Goal: Task Accomplishment & Management: Manage account settings

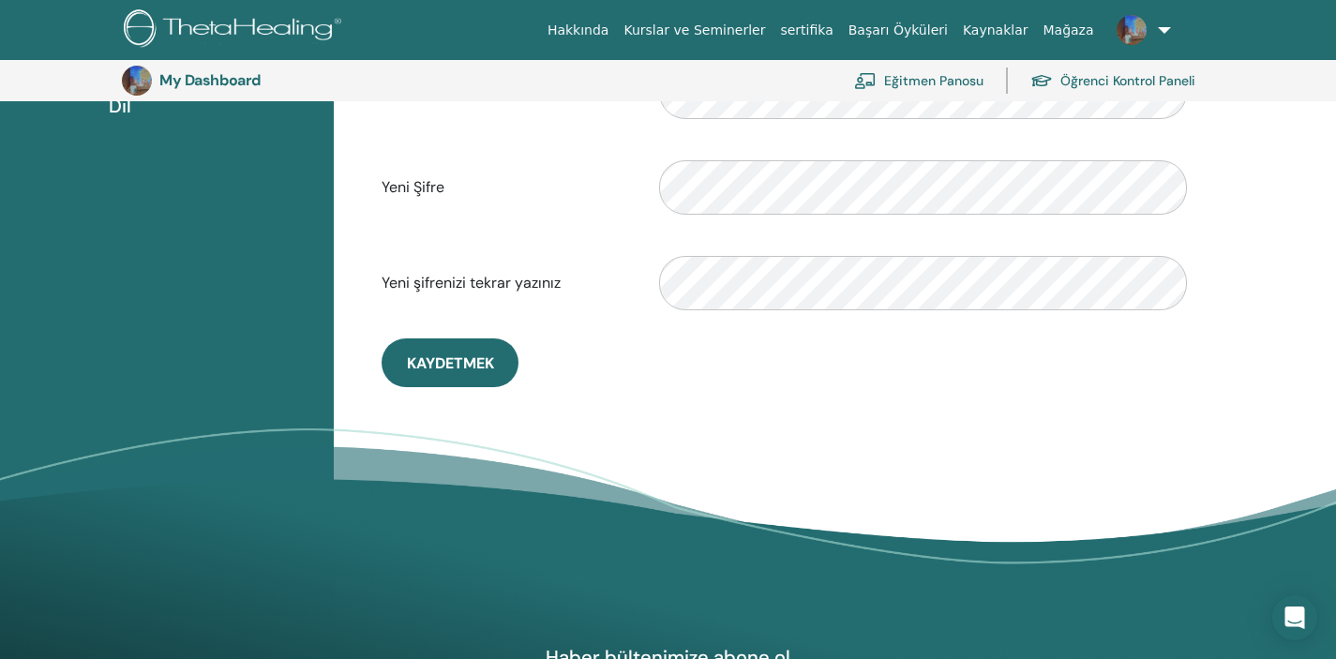
scroll to position [512, 0]
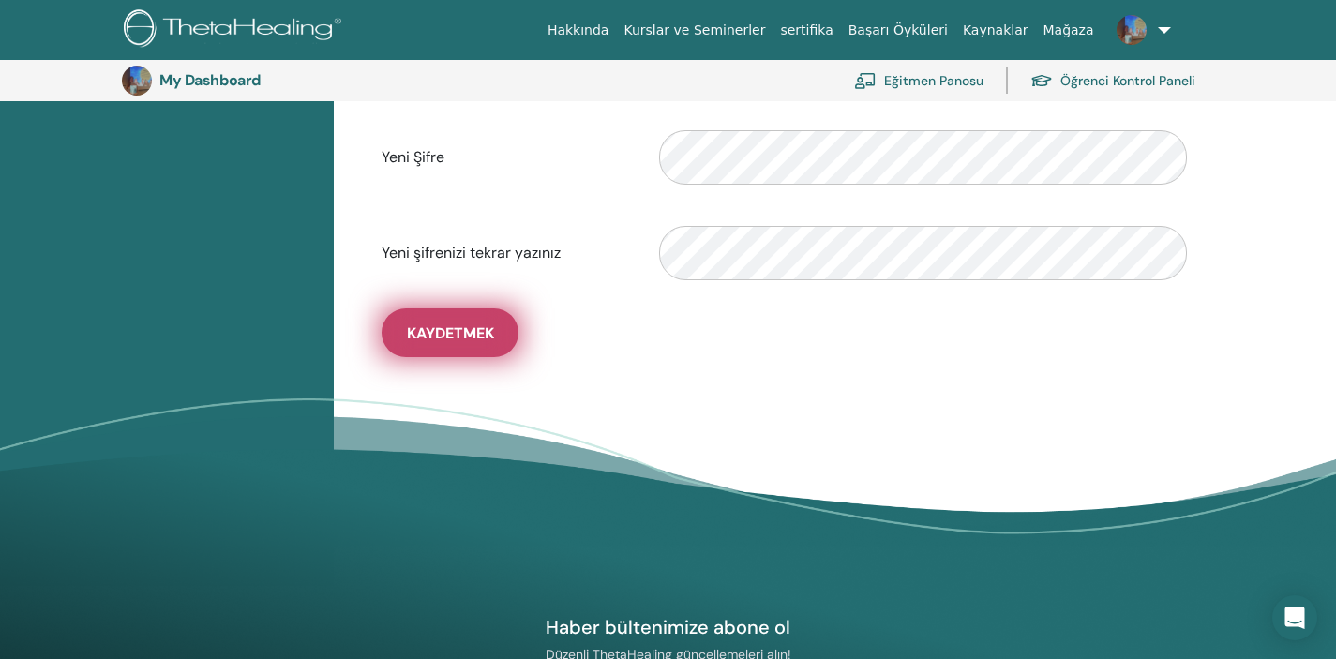
click at [462, 350] on button "Kaydetmek" at bounding box center [449, 332] width 137 height 49
click at [467, 336] on span "Kaydetmek" at bounding box center [450, 333] width 87 height 20
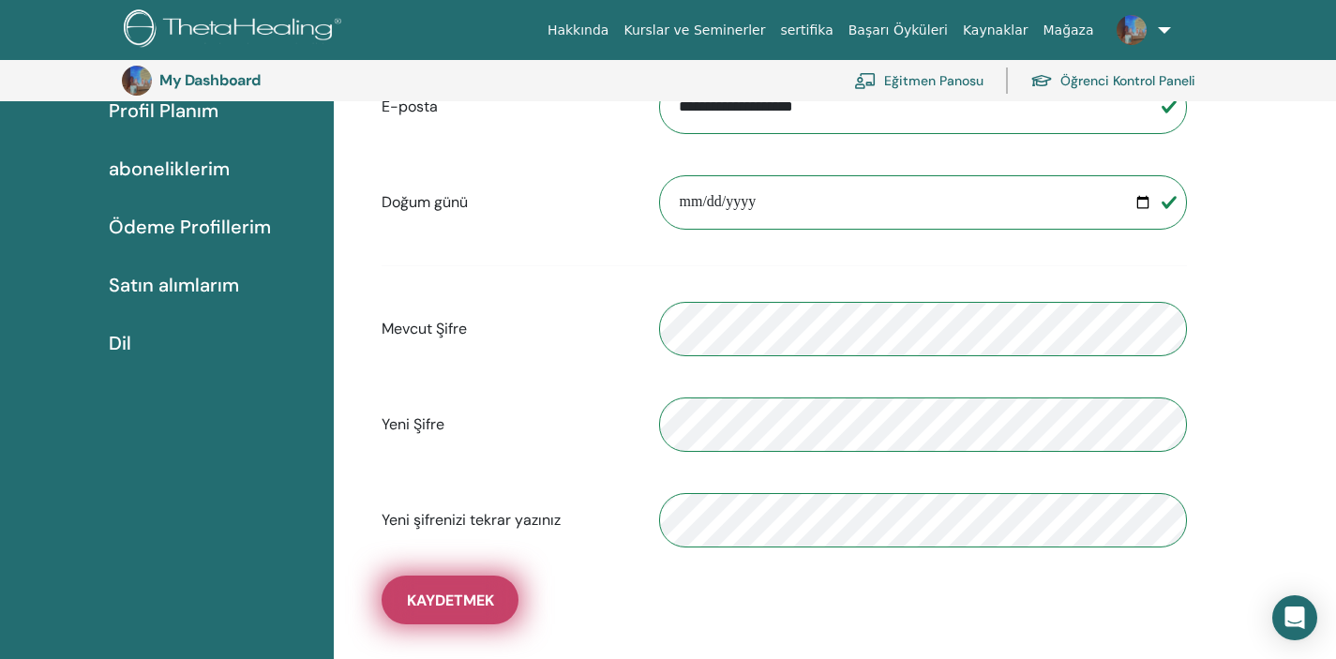
scroll to position [0, 0]
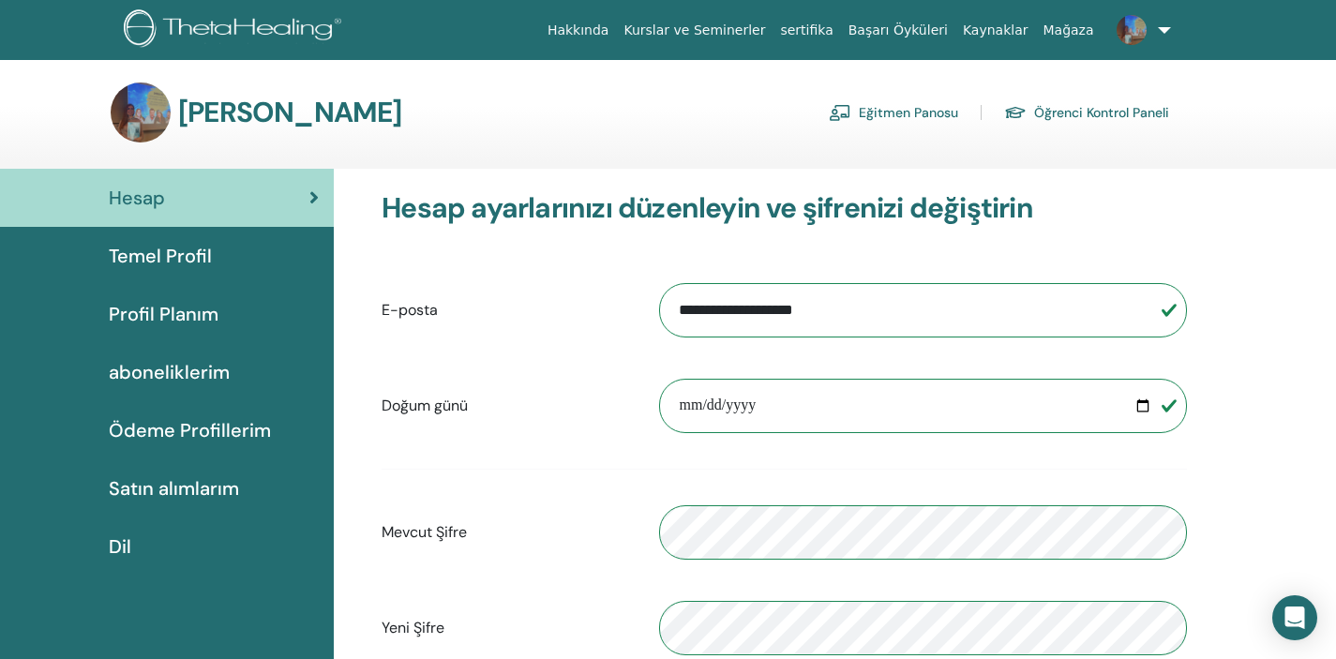
click at [222, 240] on link "Temel Profil" at bounding box center [167, 256] width 334 height 58
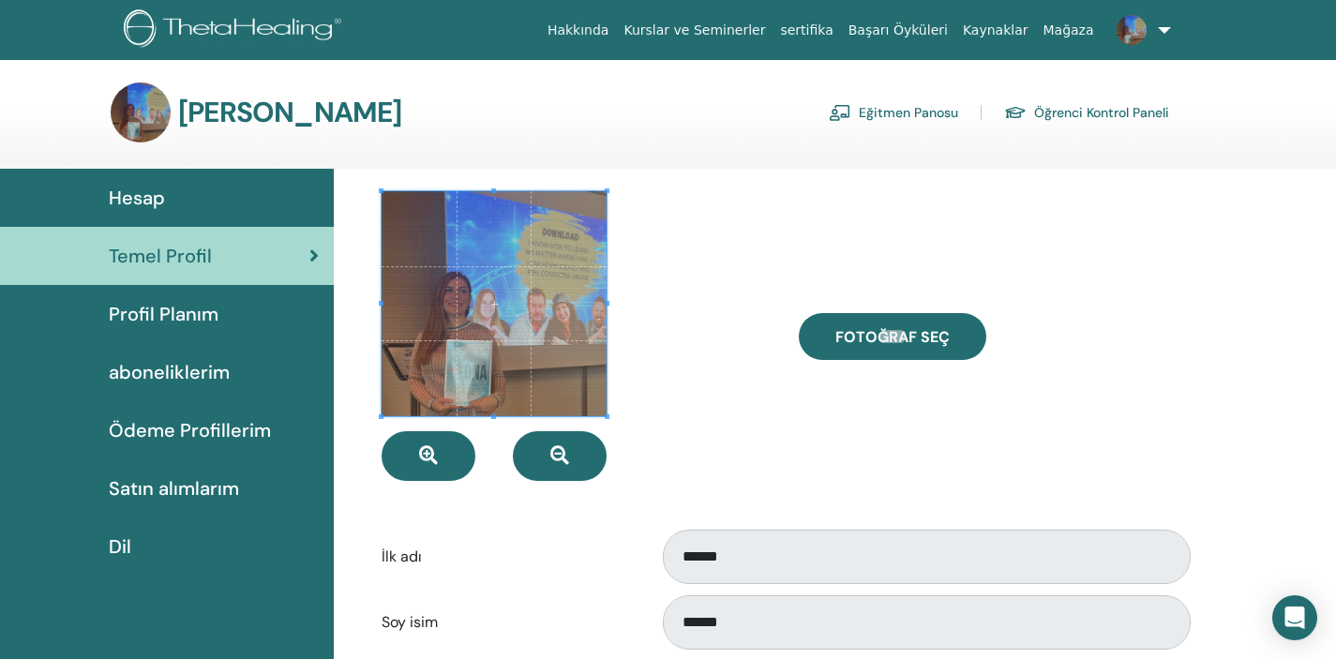
click at [172, 315] on span "Profil Planım" at bounding box center [164, 314] width 110 height 28
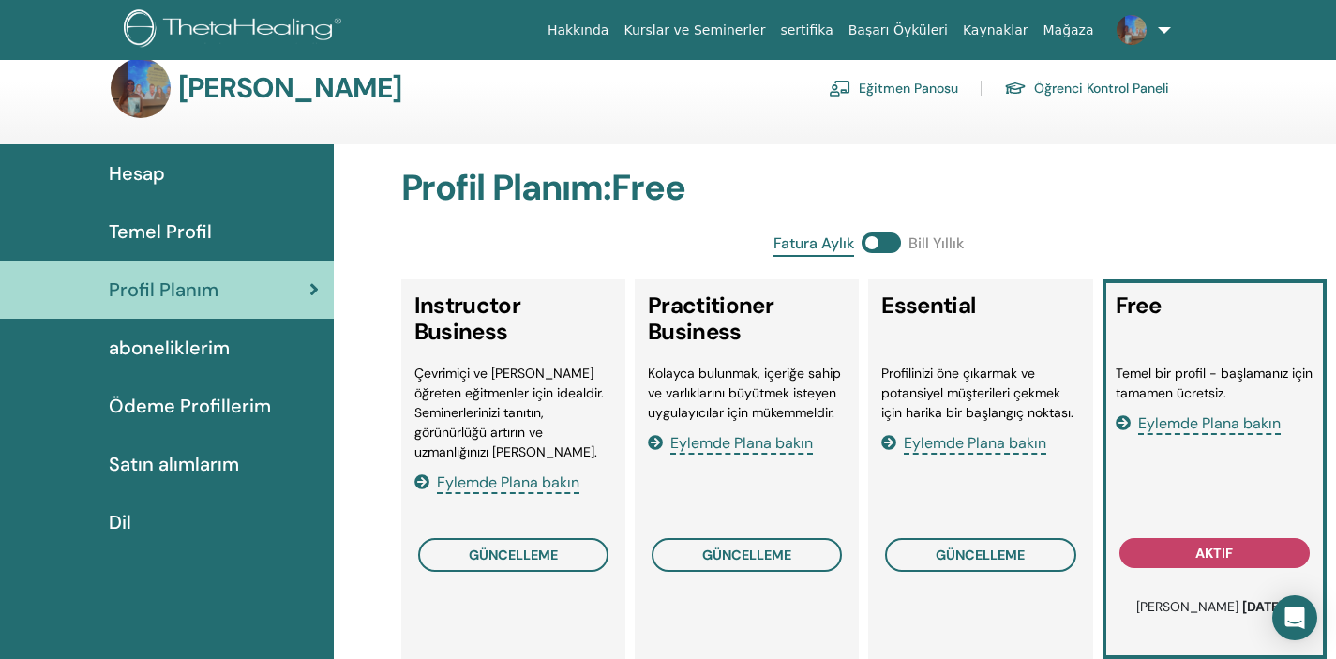
scroll to position [22, 0]
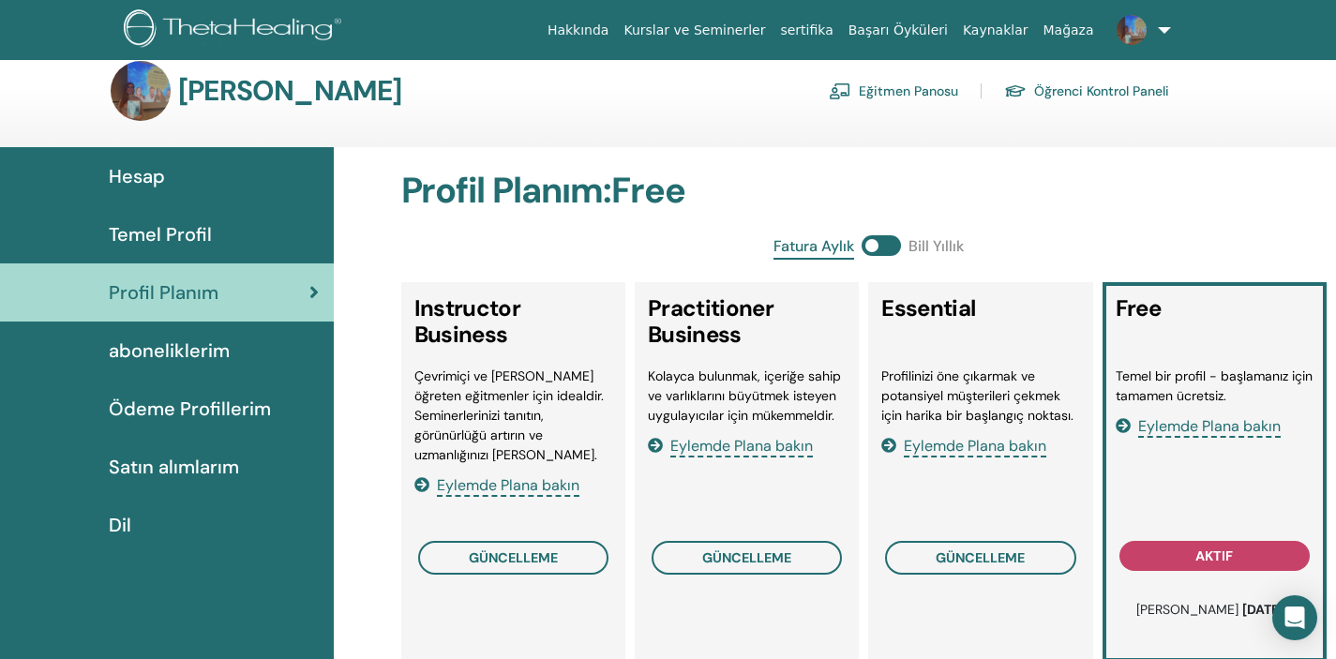
click at [208, 345] on span "aboneliklerim" at bounding box center [169, 350] width 121 height 28
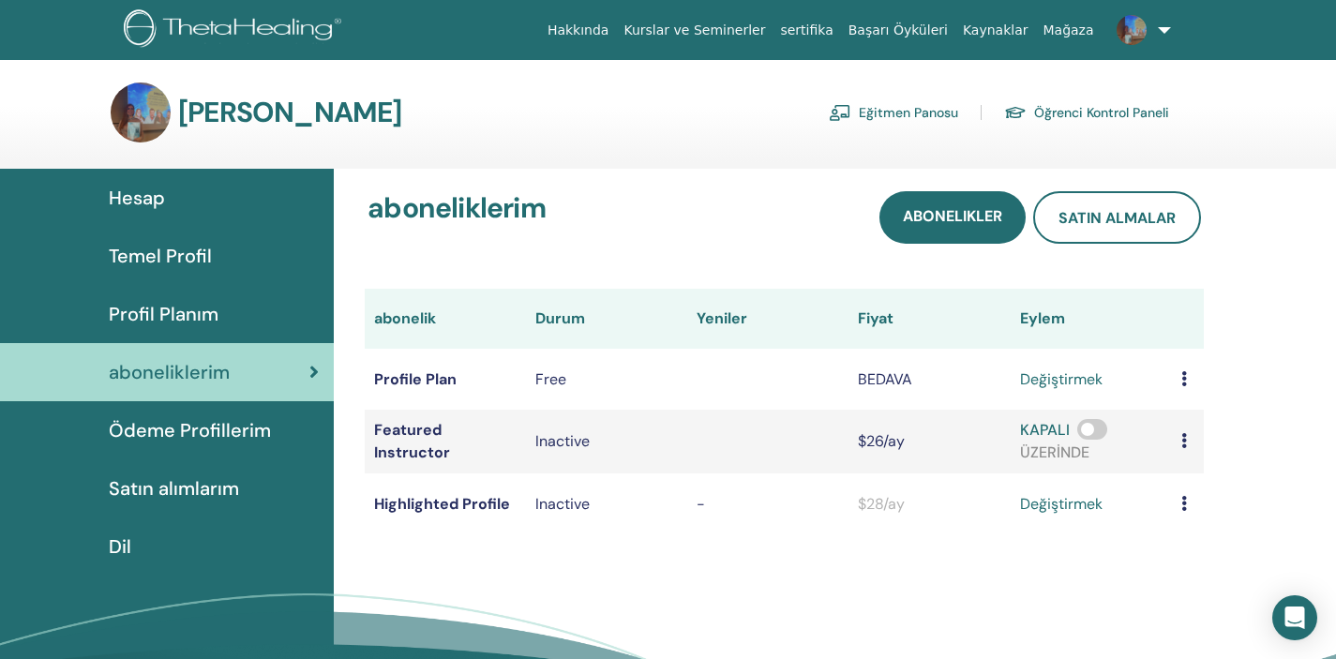
click at [1094, 429] on span at bounding box center [1092, 429] width 30 height 21
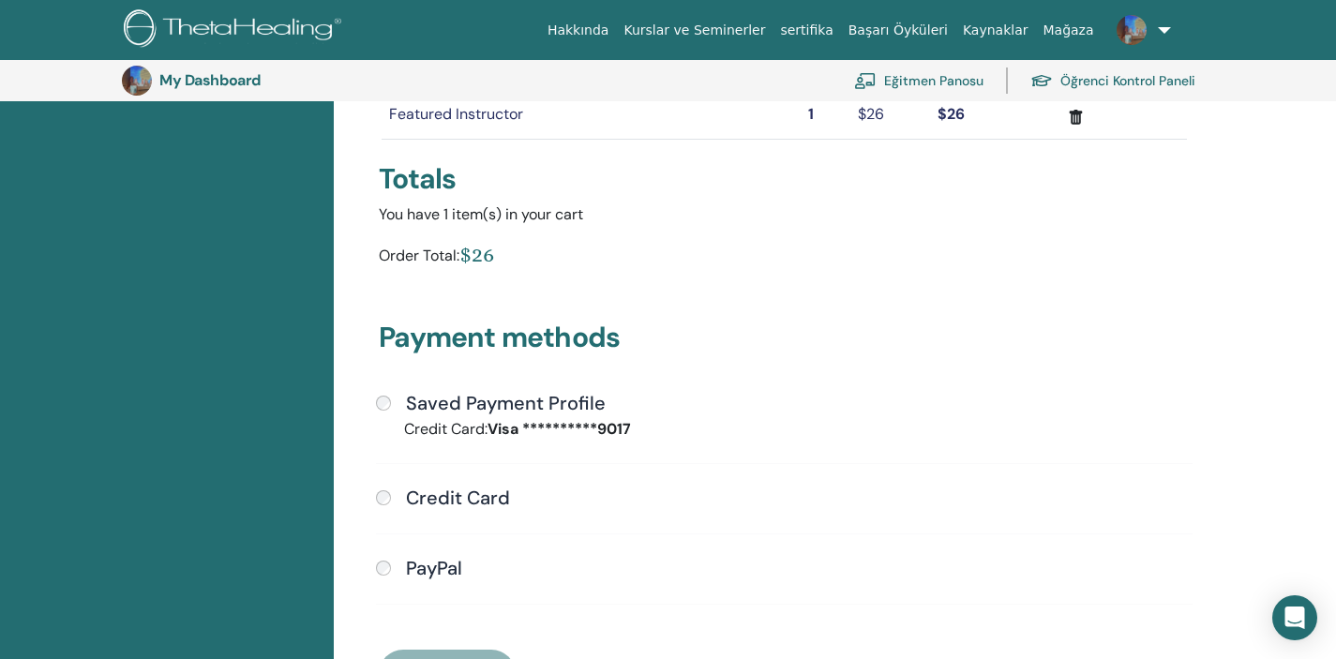
scroll to position [190, 0]
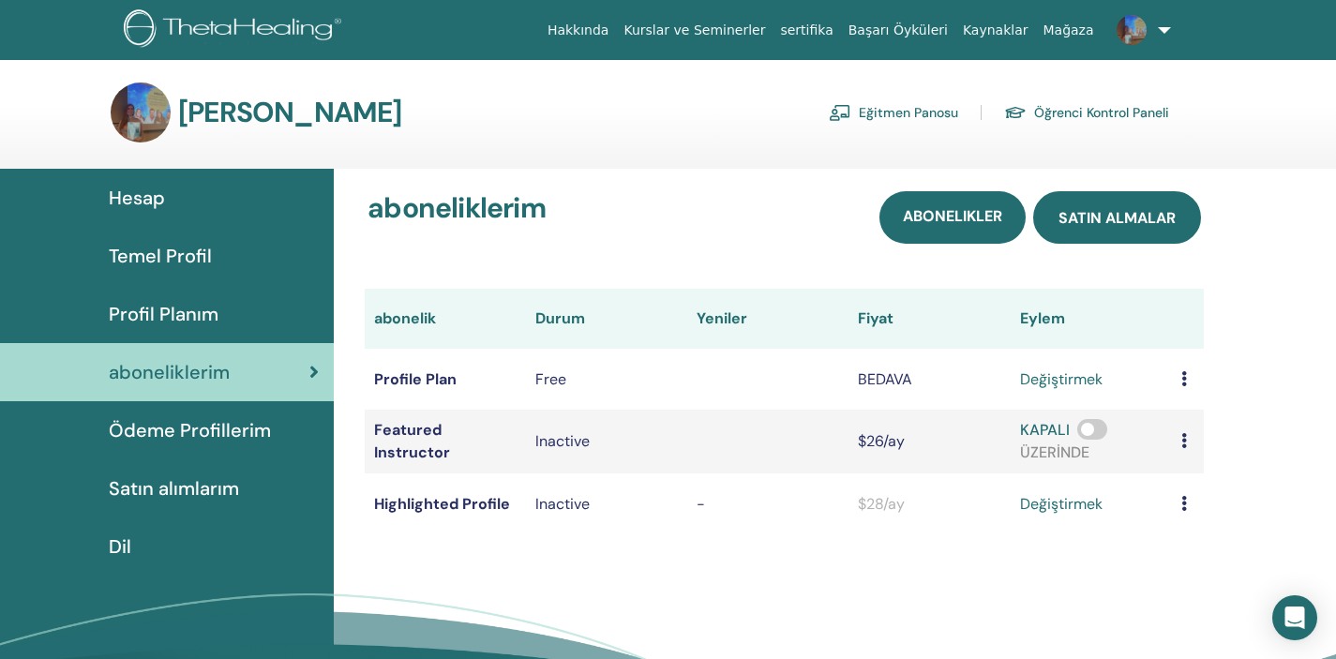
click at [1137, 217] on span "satın almalar" at bounding box center [1116, 218] width 117 height 20
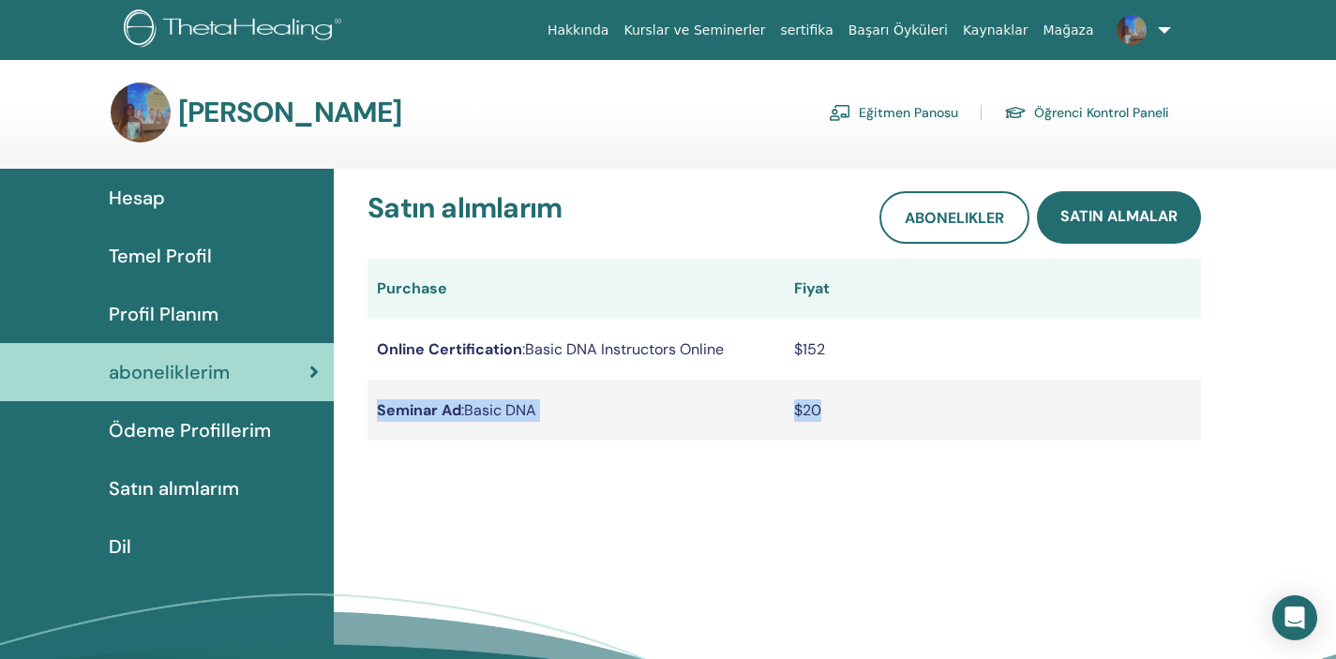
drag, startPoint x: 376, startPoint y: 410, endPoint x: 869, endPoint y: 418, distance: 493.1
click at [869, 415] on tr "Seminar Ad : Basic DNA $20" at bounding box center [783, 410] width 833 height 61
click at [230, 433] on span "Ödeme Profillerim" at bounding box center [190, 430] width 162 height 28
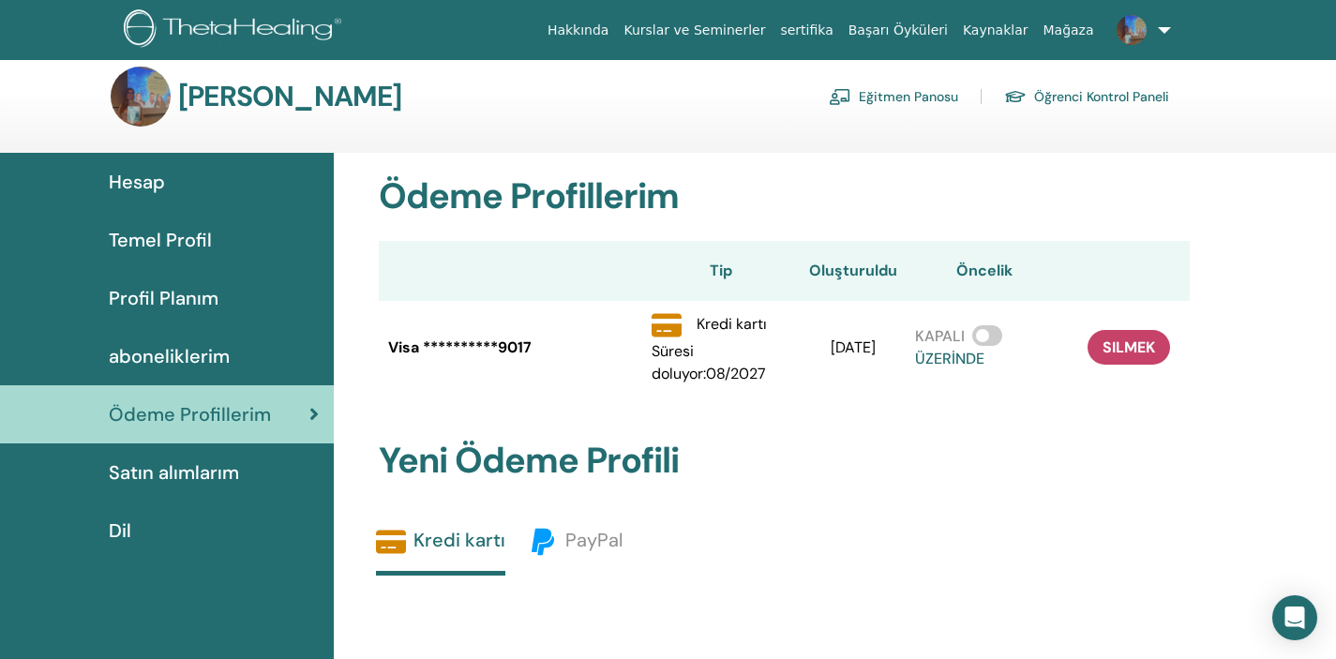
scroll to position [8, 0]
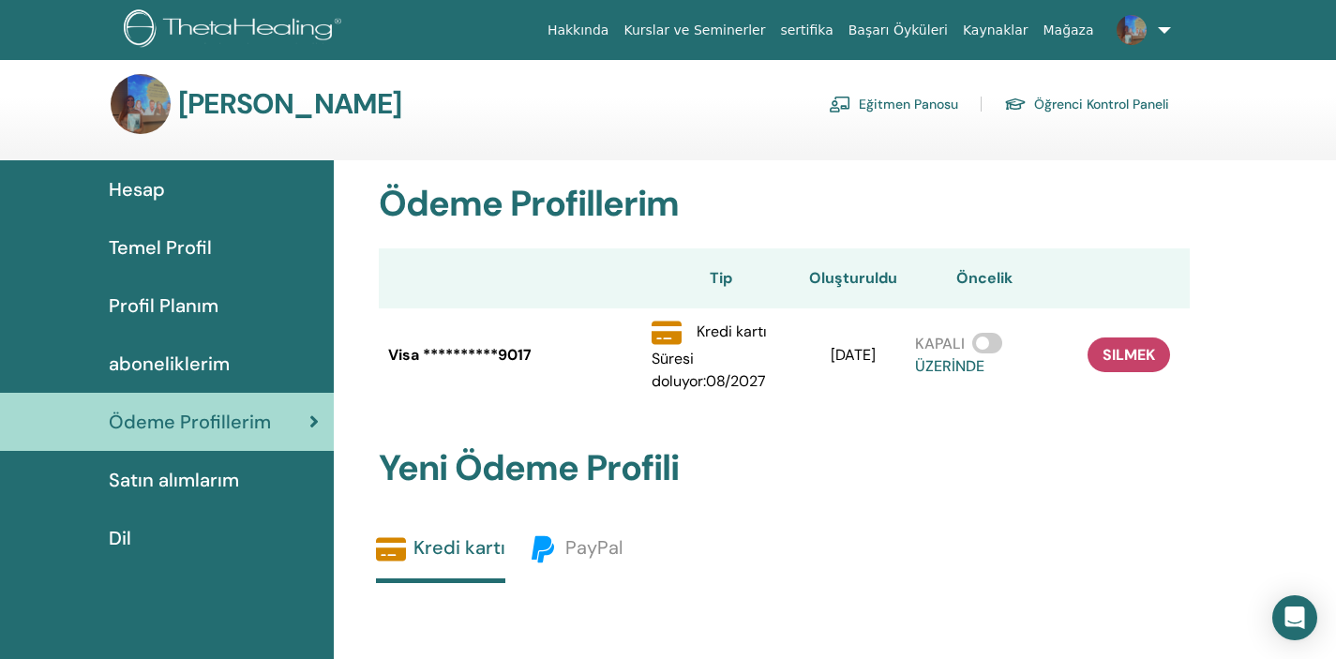
click at [221, 481] on span "Satın alımlarım" at bounding box center [174, 480] width 130 height 28
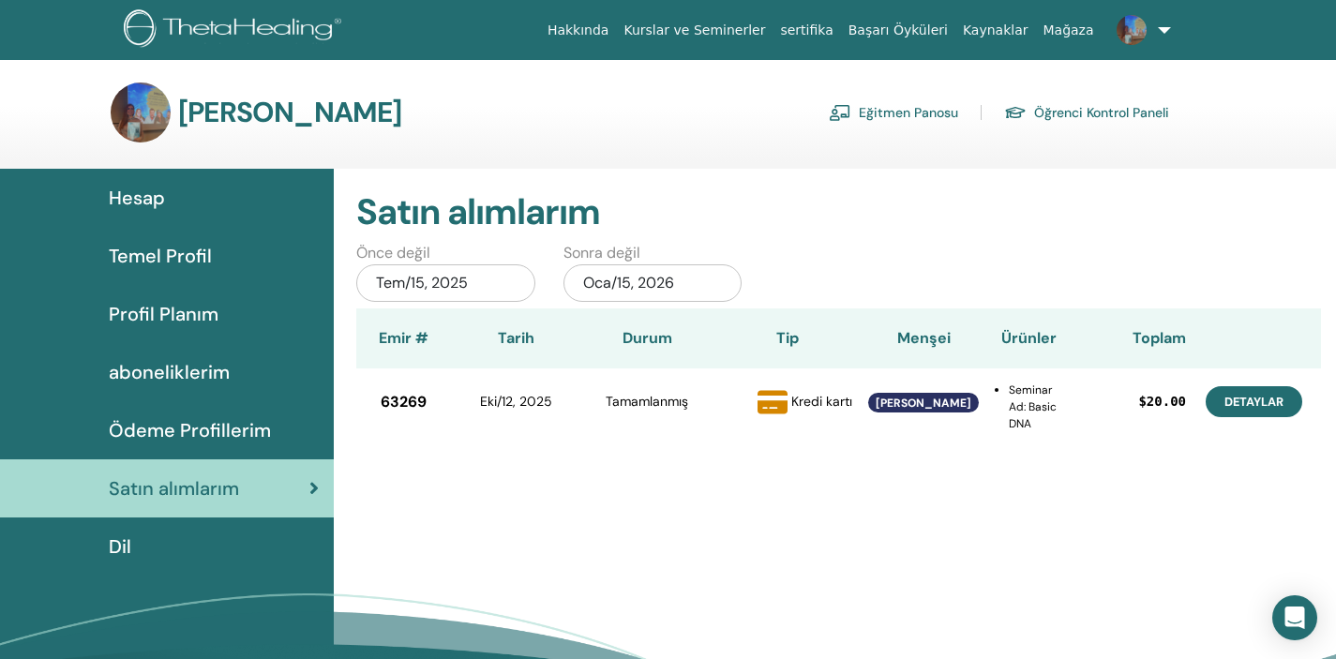
click at [1255, 404] on link "Detaylar" at bounding box center [1253, 401] width 97 height 31
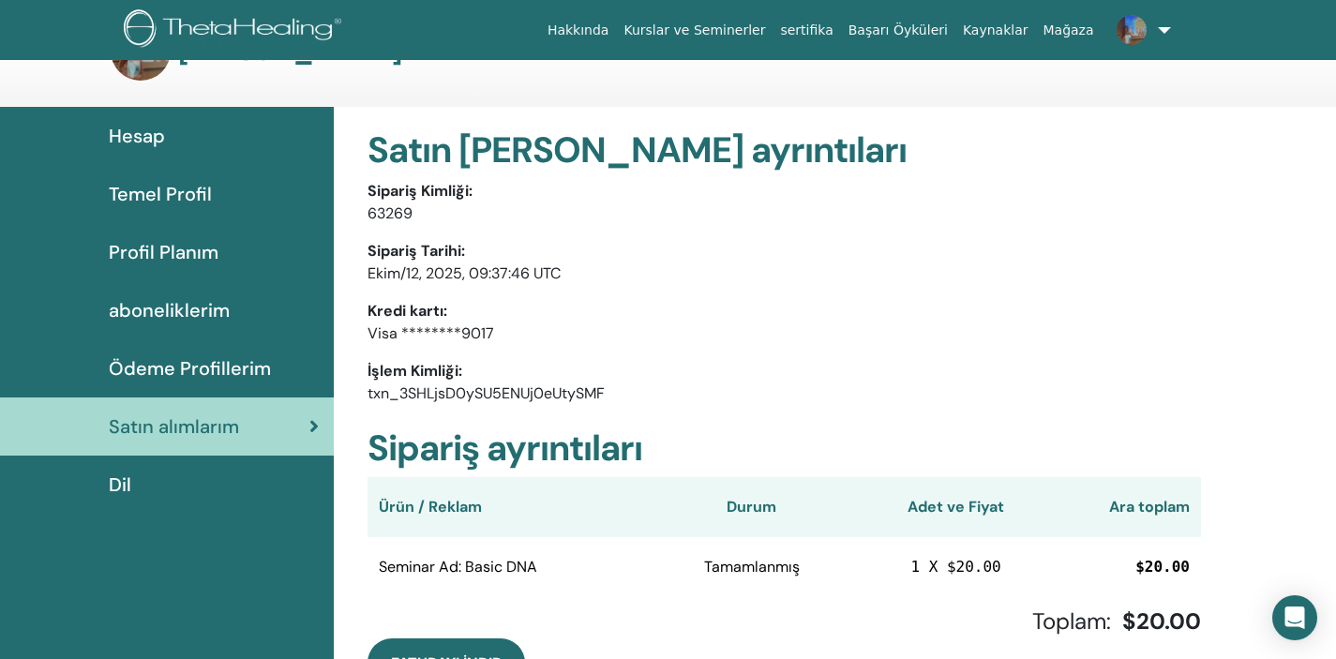
scroll to position [55, 0]
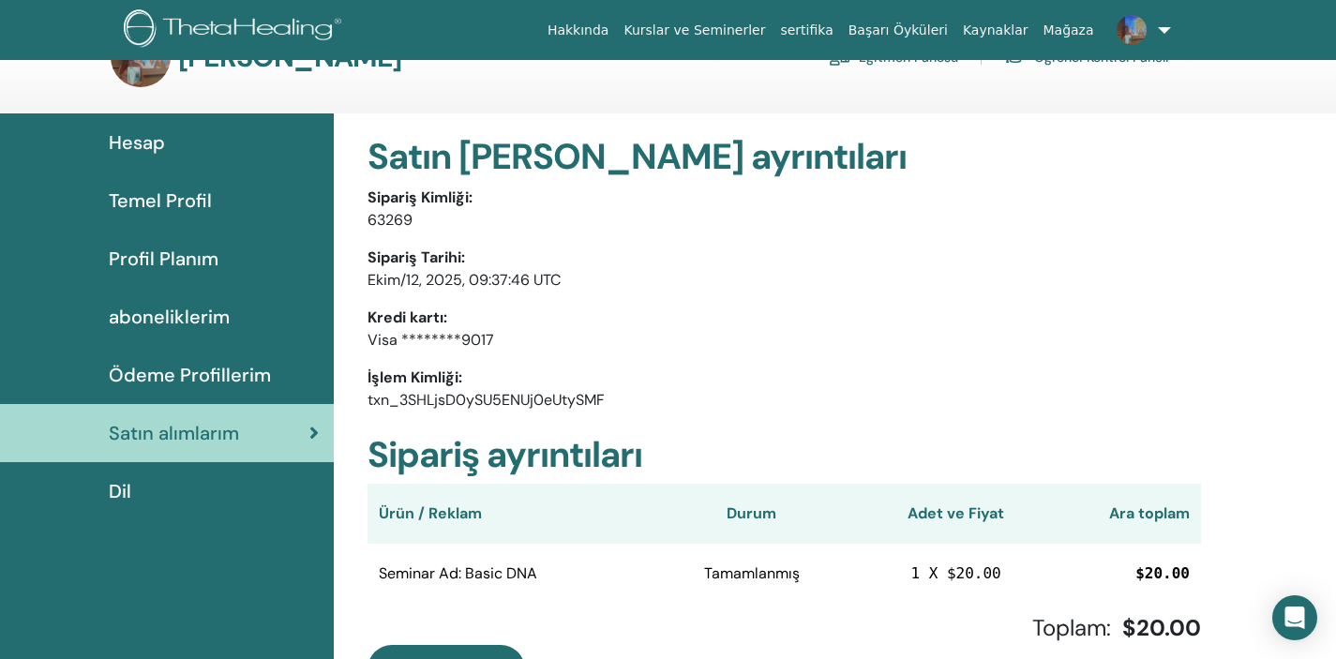
click at [143, 486] on div "Dil" at bounding box center [167, 491] width 304 height 28
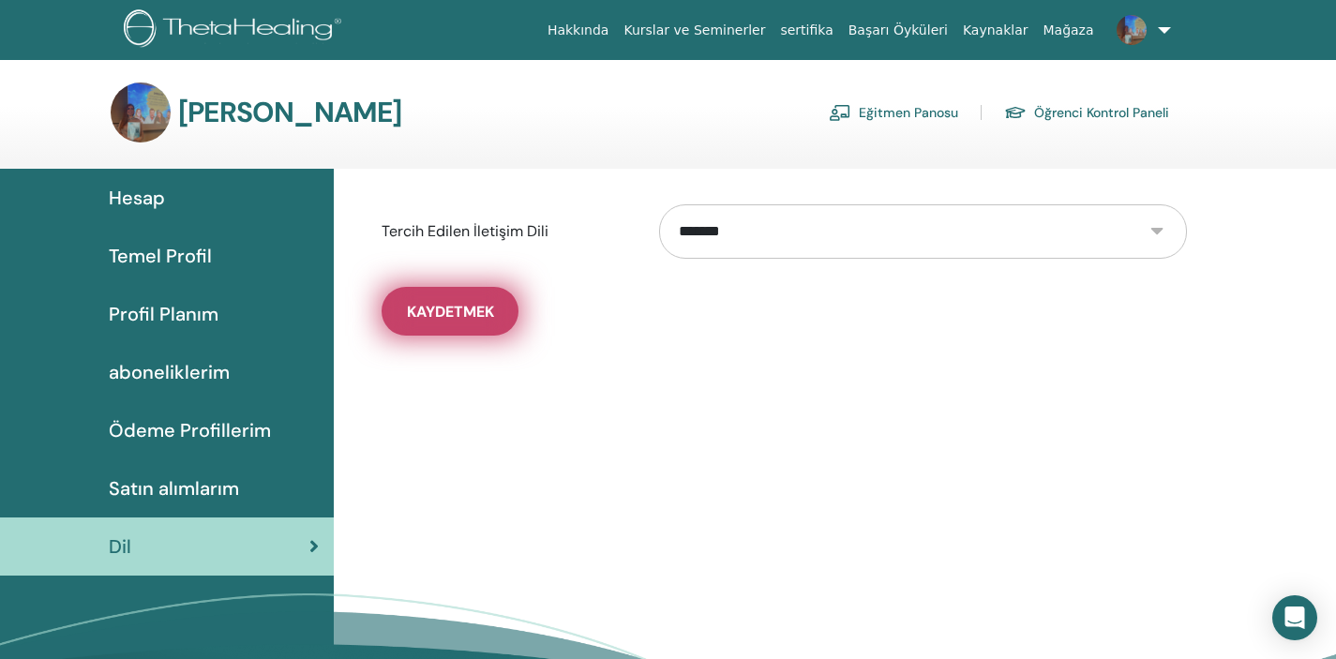
click at [486, 311] on span "Kaydetmek" at bounding box center [450, 312] width 87 height 20
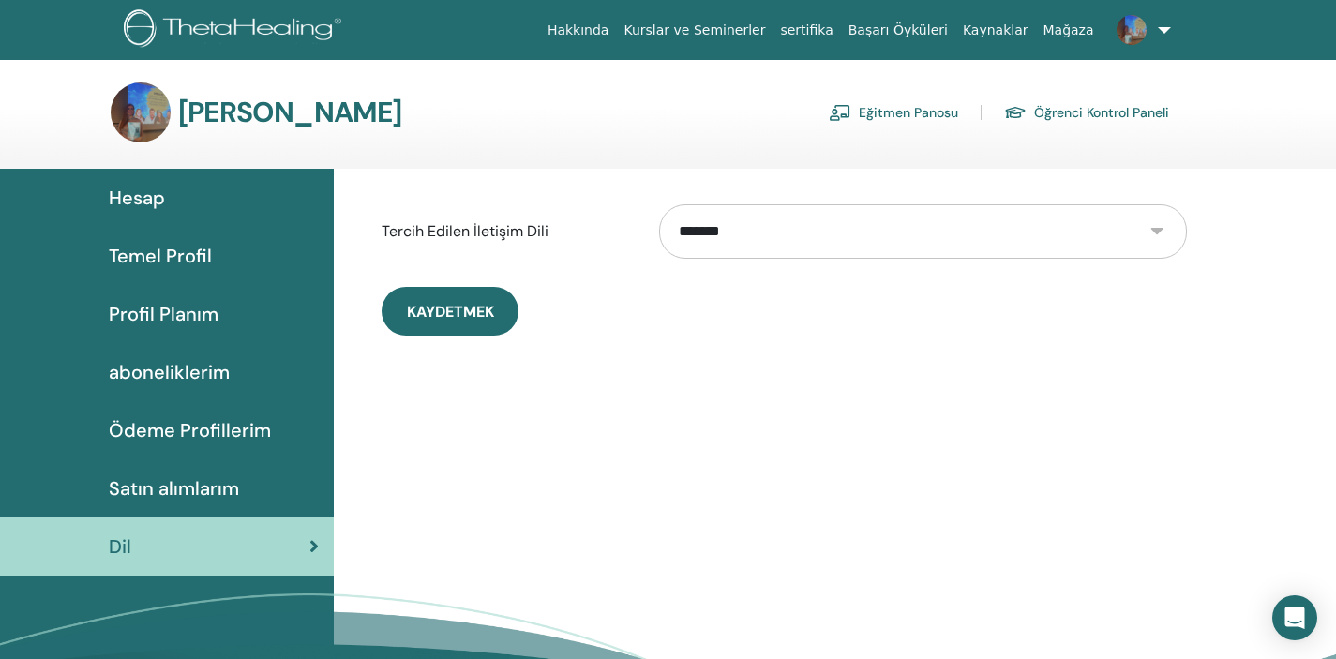
click at [152, 201] on span "Hesap" at bounding box center [137, 198] width 56 height 28
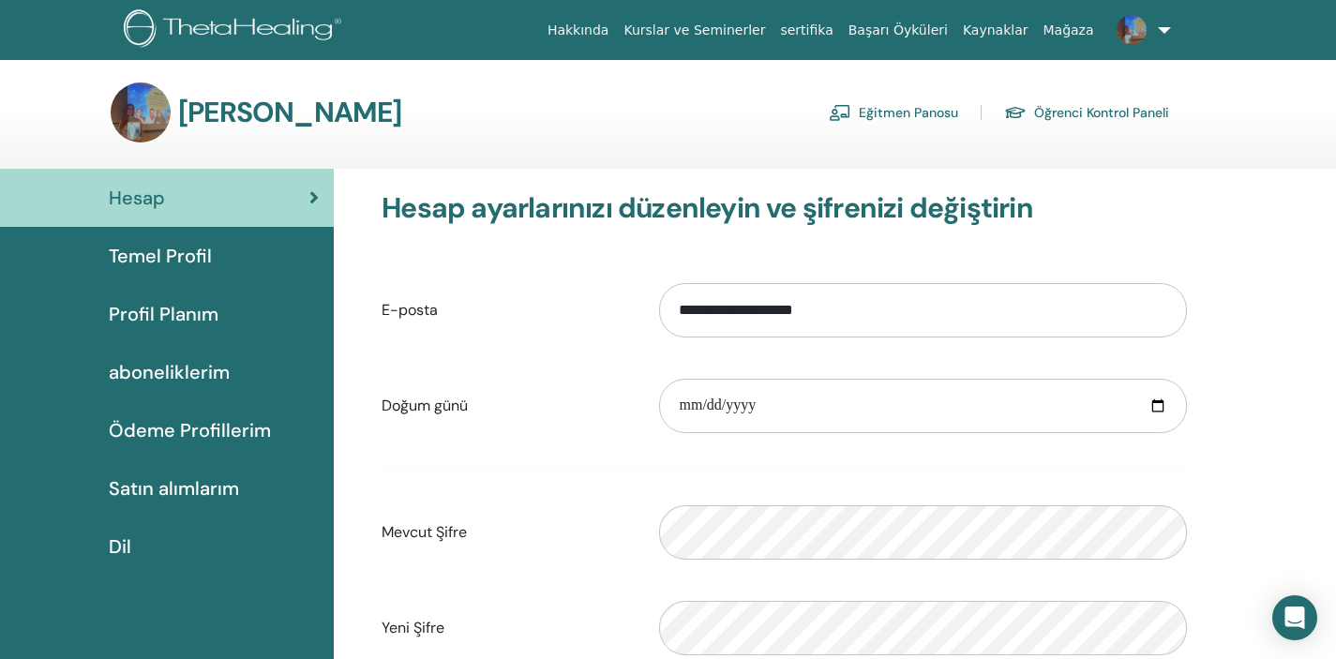
click at [161, 193] on span "Hesap" at bounding box center [137, 198] width 56 height 28
click at [1136, 35] on img at bounding box center [1131, 30] width 30 height 30
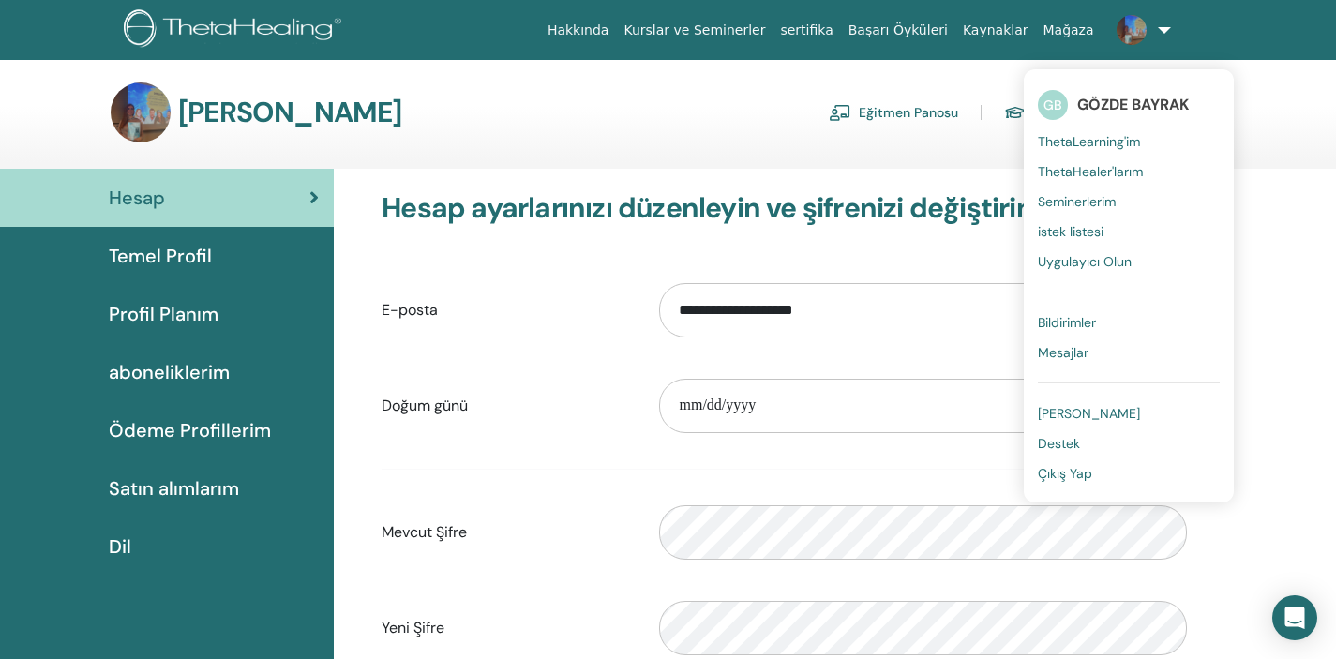
click at [1080, 323] on span "Bildirimler" at bounding box center [1067, 322] width 58 height 17
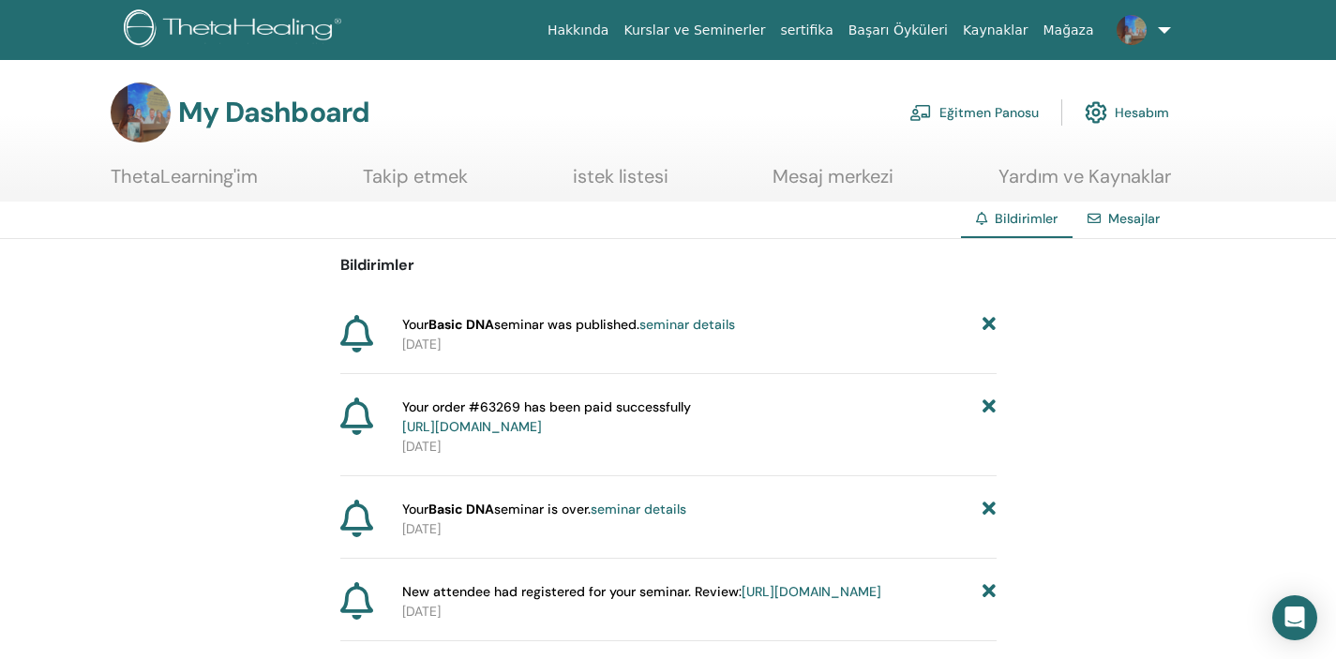
click at [710, 325] on link "seminar details" at bounding box center [687, 324] width 96 height 17
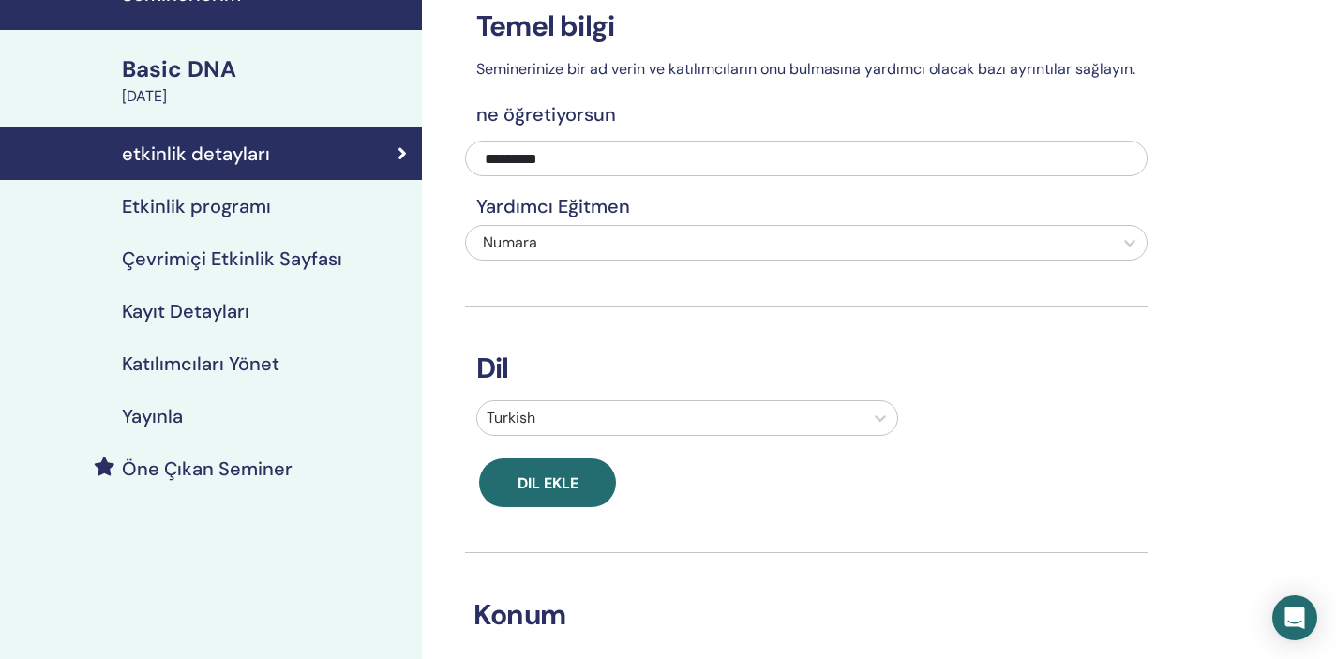
scroll to position [75, 0]
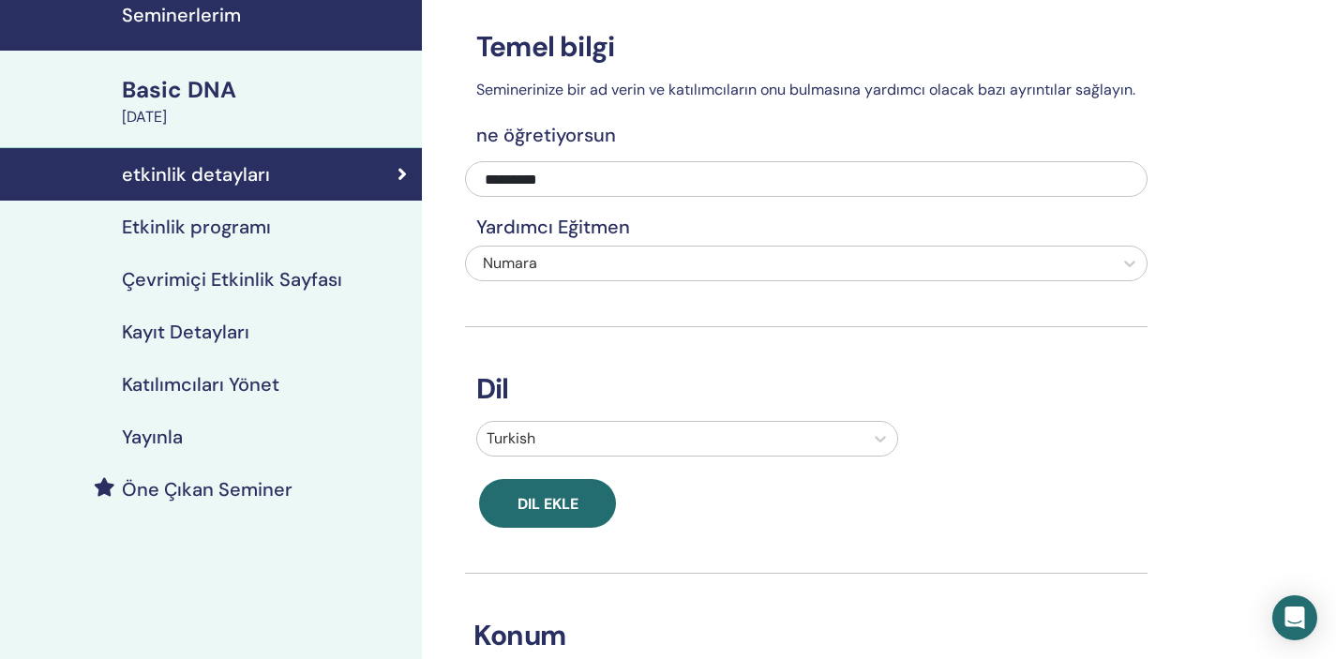
click at [232, 327] on h4 "Kayıt Detayları" at bounding box center [185, 332] width 127 height 22
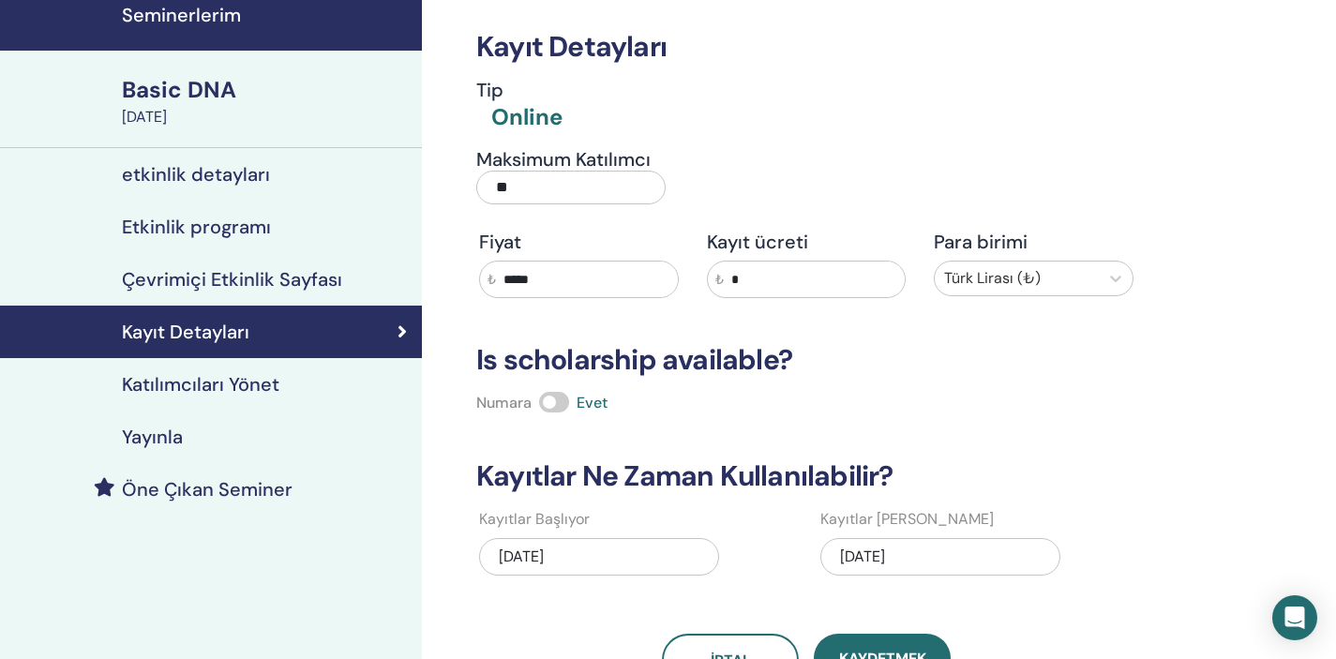
click at [294, 274] on h4 "Çevrimiçi Etkinlik Sayfası" at bounding box center [232, 279] width 220 height 22
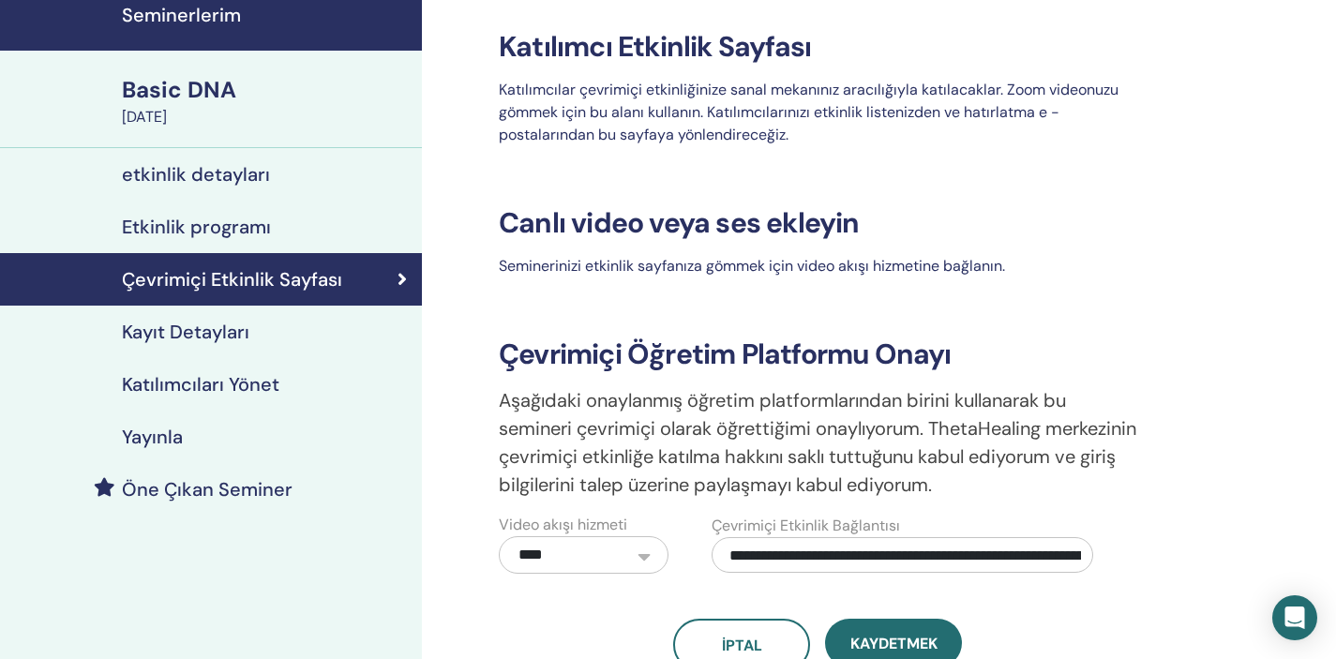
click at [260, 375] on h4 "Katılımcıları Yönet" at bounding box center [200, 384] width 157 height 22
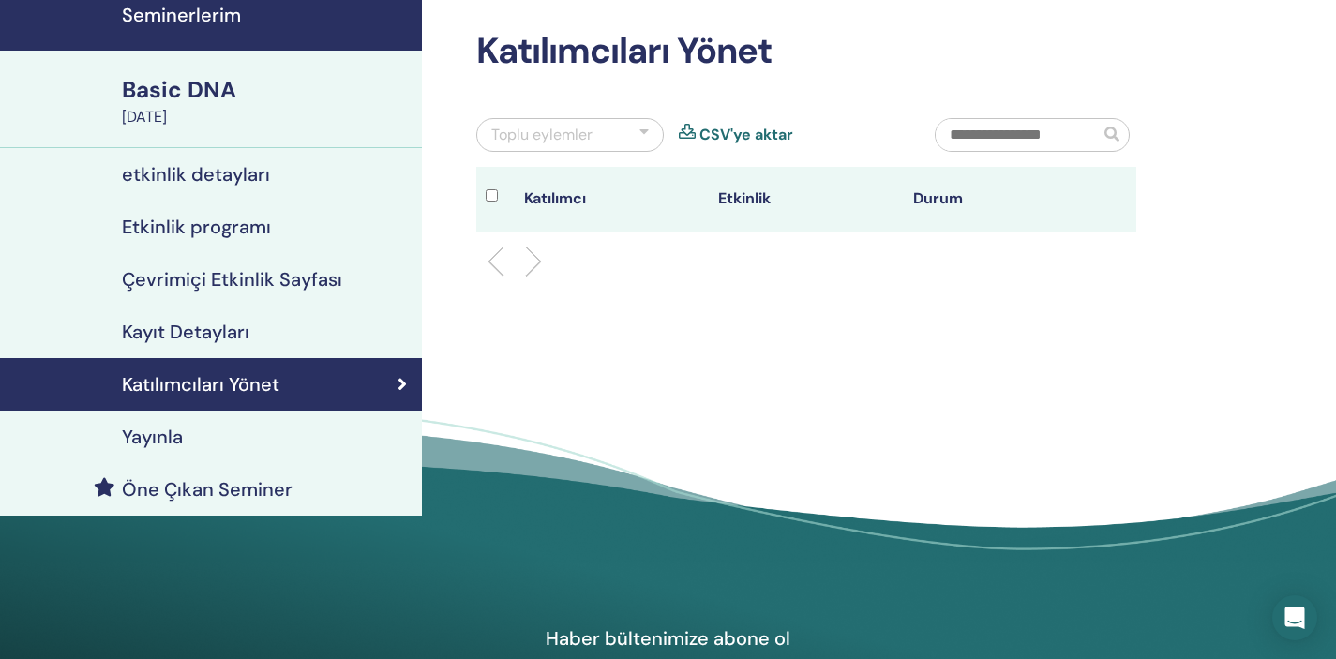
click at [207, 436] on div "Yayınla" at bounding box center [211, 437] width 392 height 22
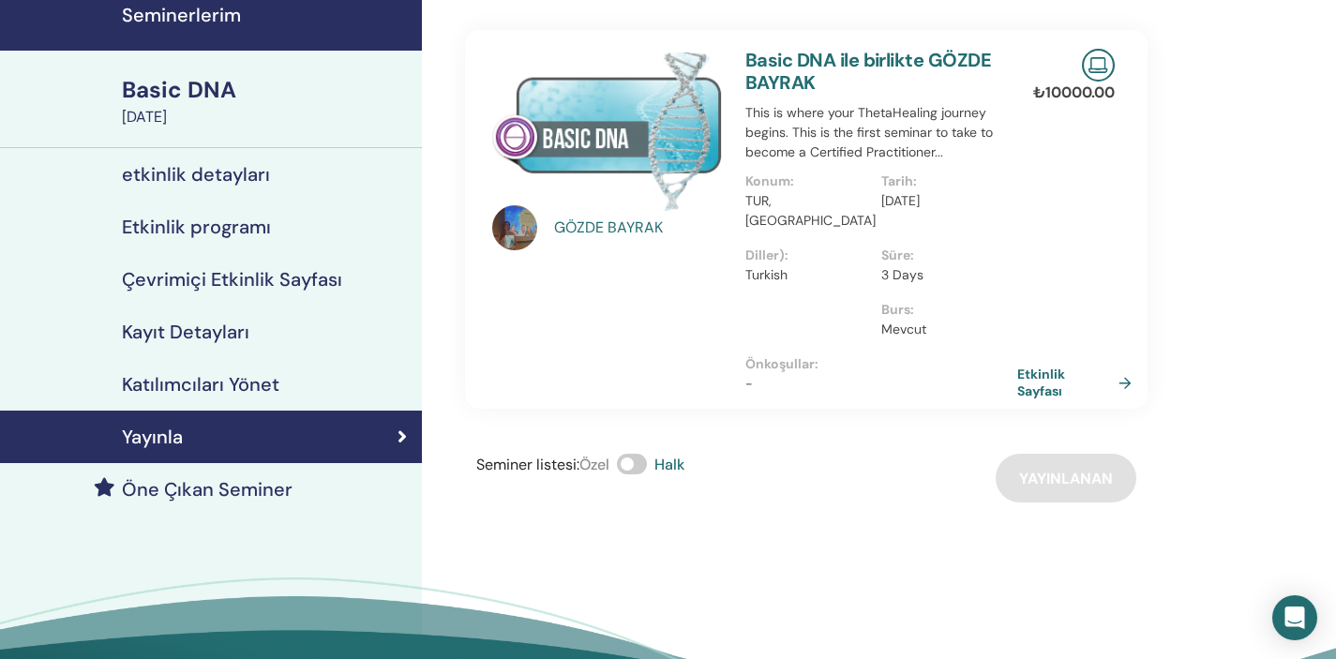
click at [1105, 461] on div "Seminer listesi : Özel Halk Yayınlanan" at bounding box center [806, 478] width 682 height 49
click at [1052, 366] on link "Etkinlik Sayfası" at bounding box center [1081, 383] width 122 height 34
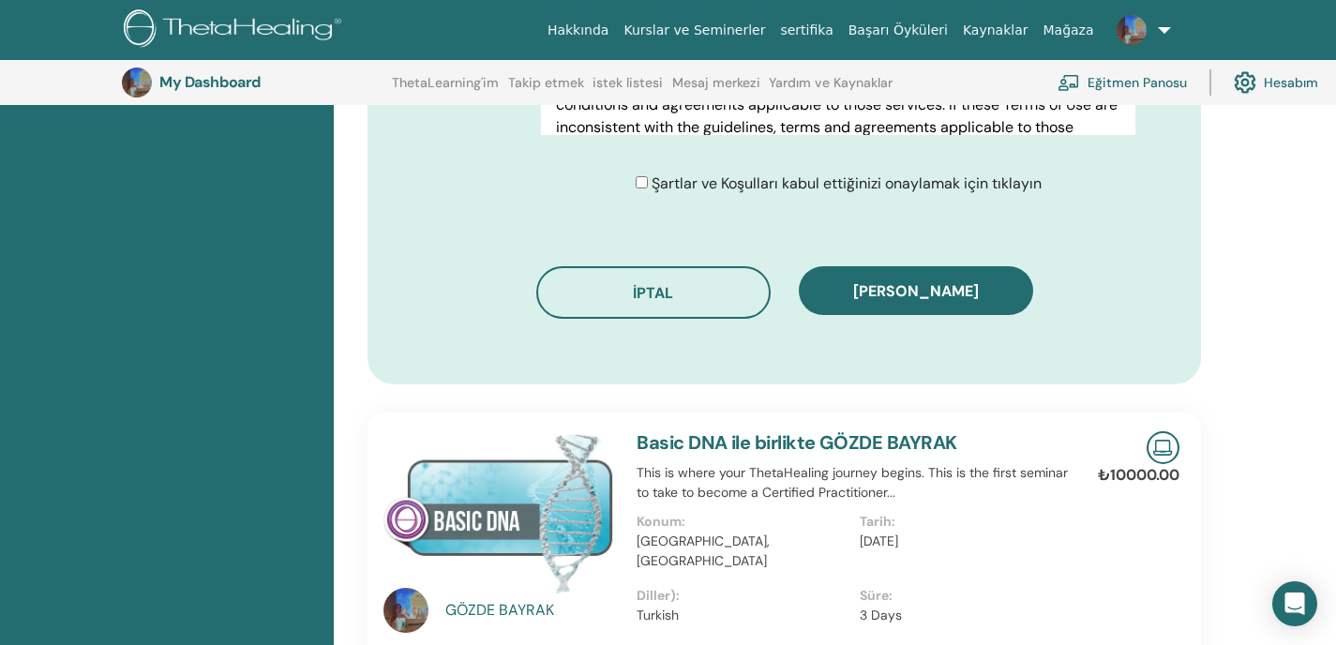
scroll to position [1136, 0]
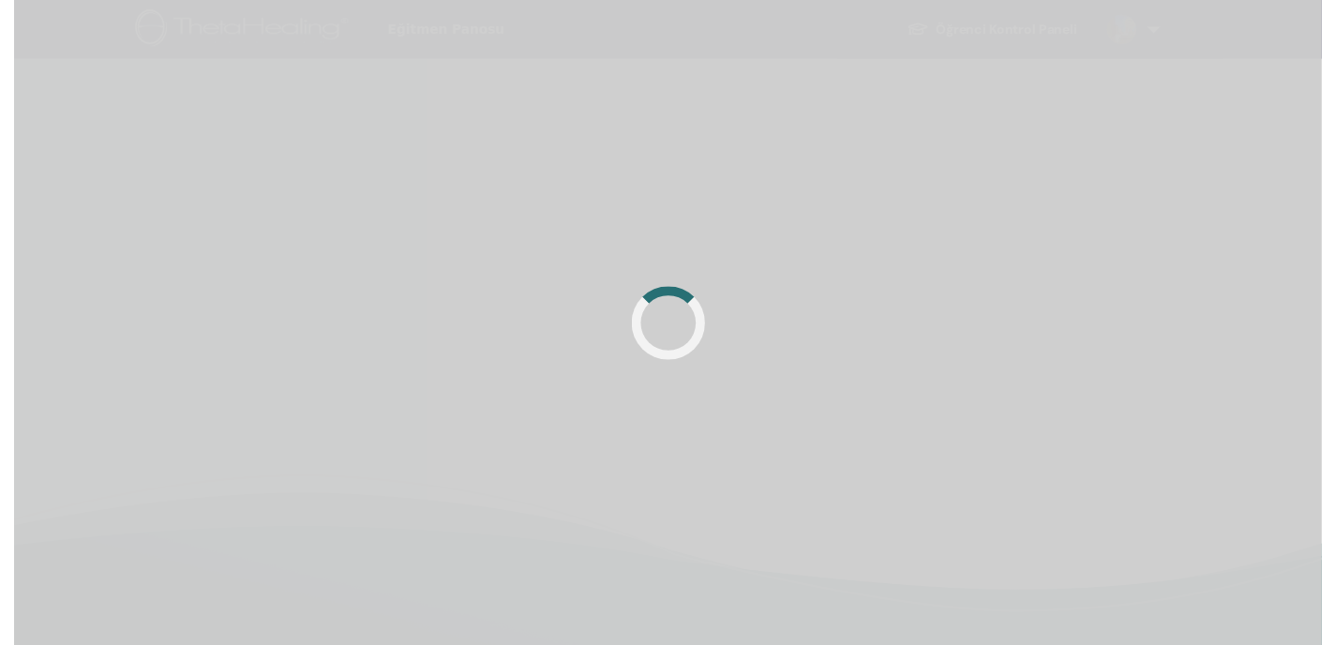
scroll to position [75, 0]
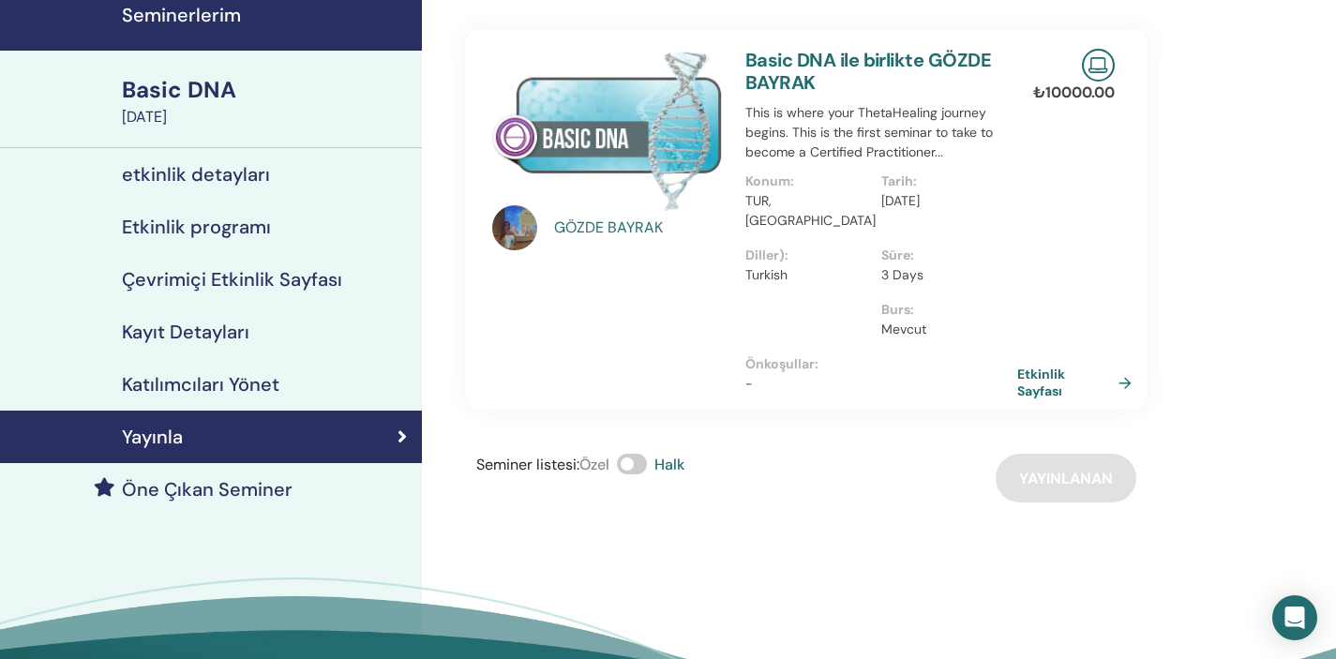
click at [260, 487] on h4 "Öne Çıkan Seminer" at bounding box center [207, 489] width 171 height 22
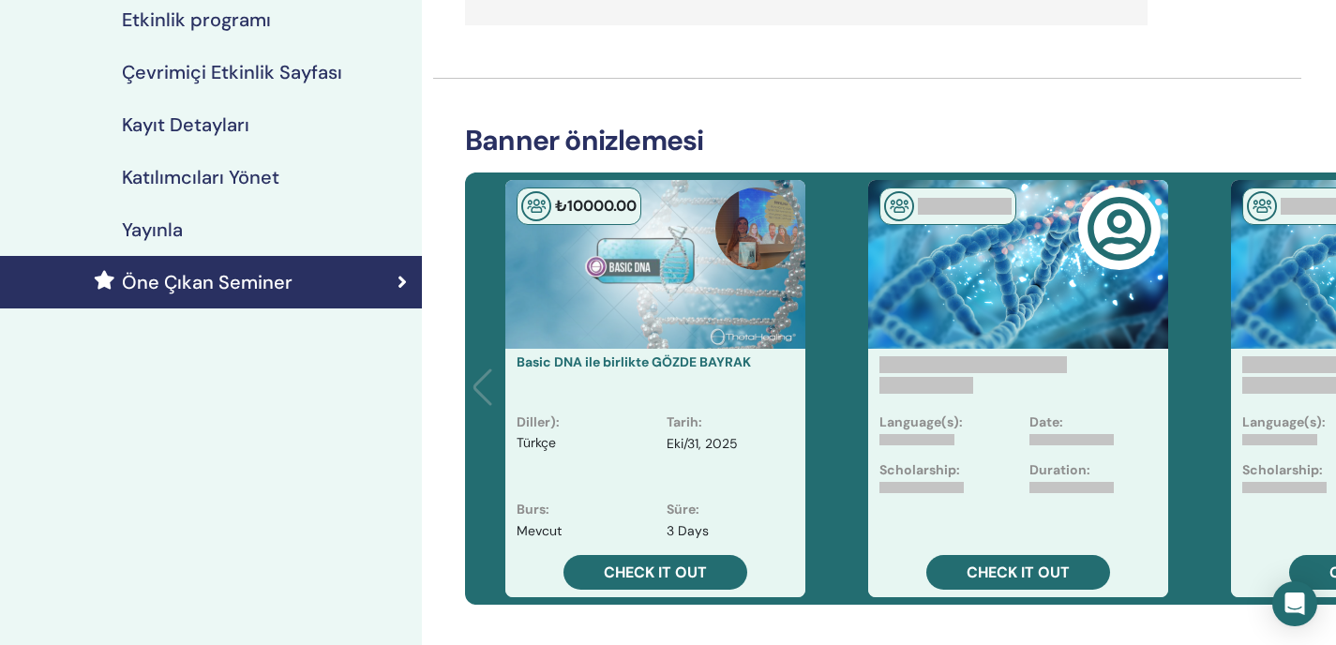
scroll to position [283, 0]
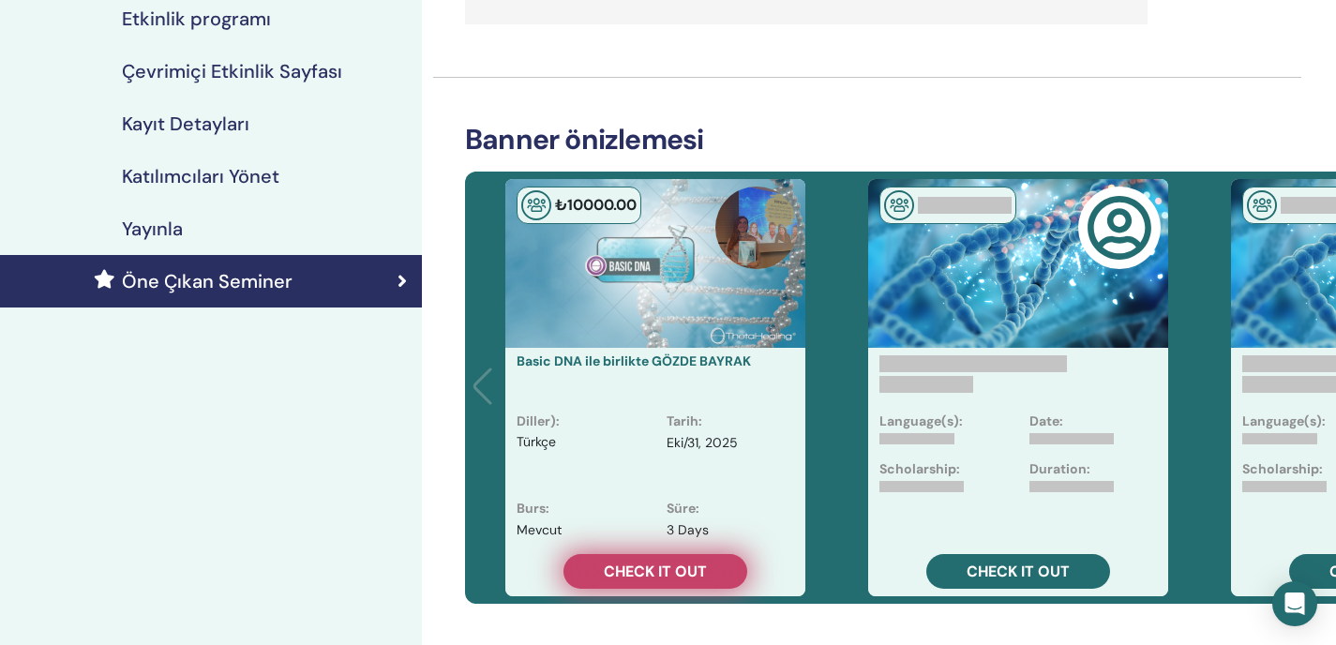
click at [725, 571] on link "Check it out" at bounding box center [655, 571] width 184 height 35
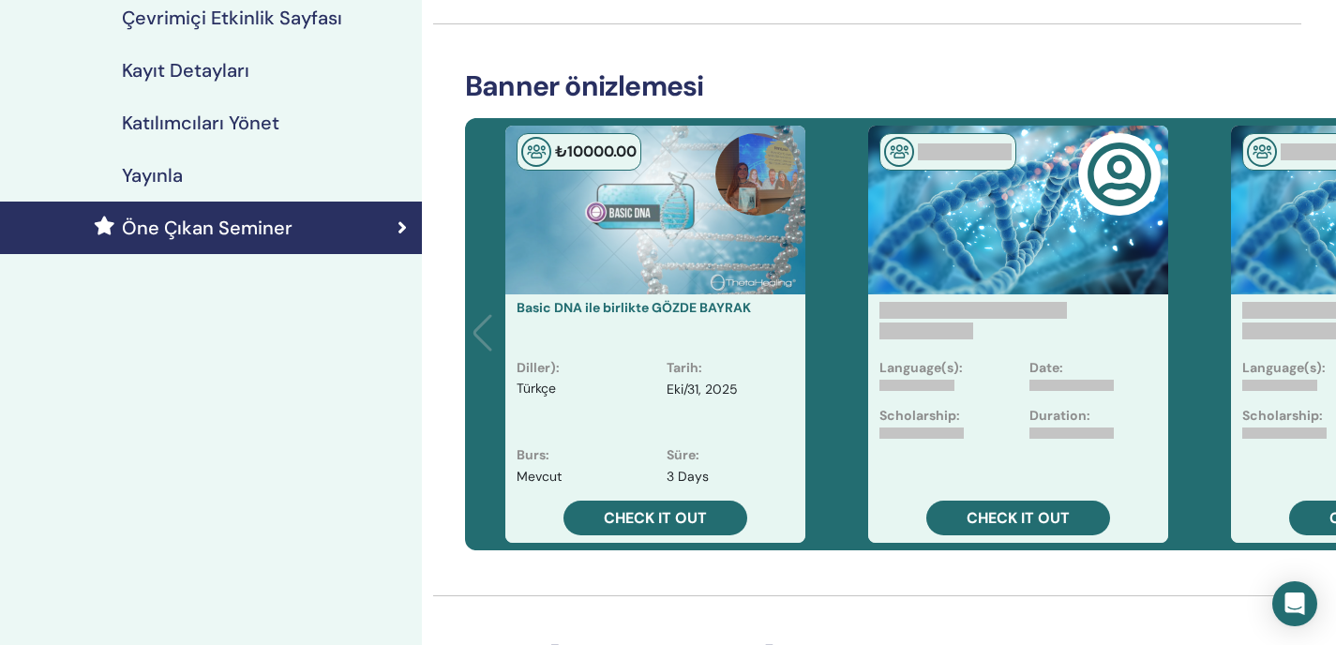
click at [725, 309] on link "Basic DNA ile birlikte GÖZDE BAYRAK" at bounding box center [633, 307] width 234 height 17
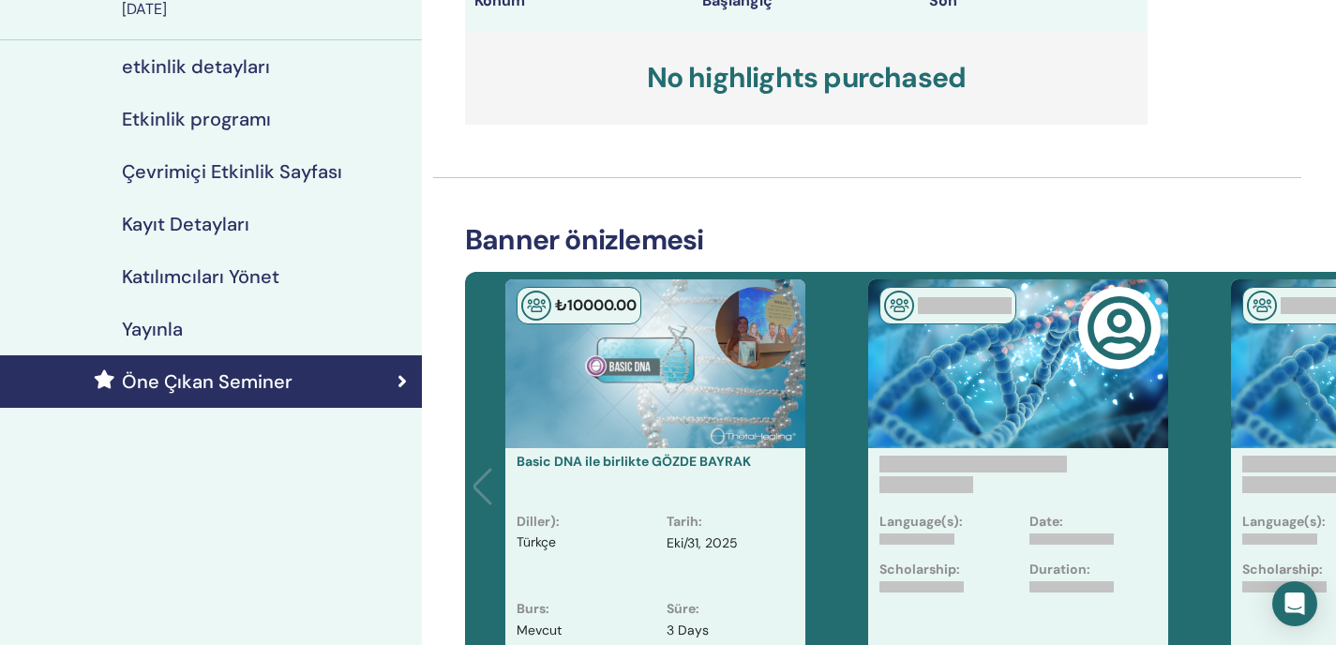
scroll to position [523, 0]
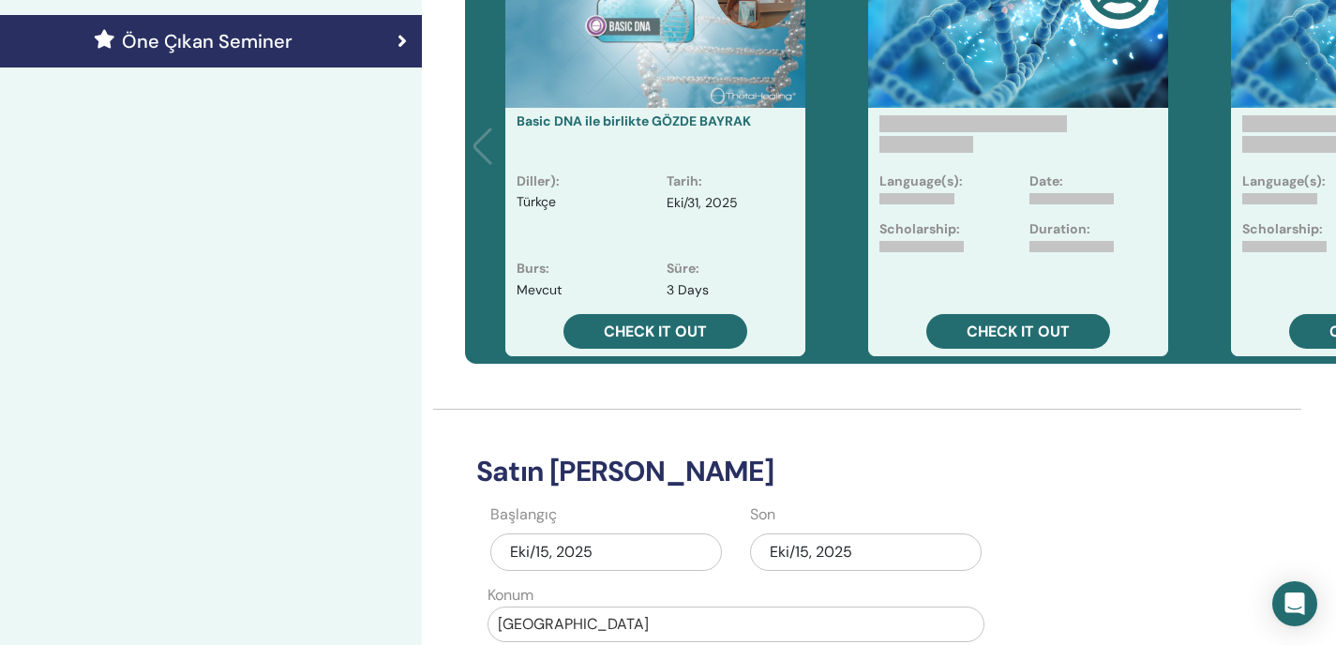
click at [733, 120] on link "Basic DNA ile birlikte GÖZDE BAYRAK" at bounding box center [633, 120] width 234 height 17
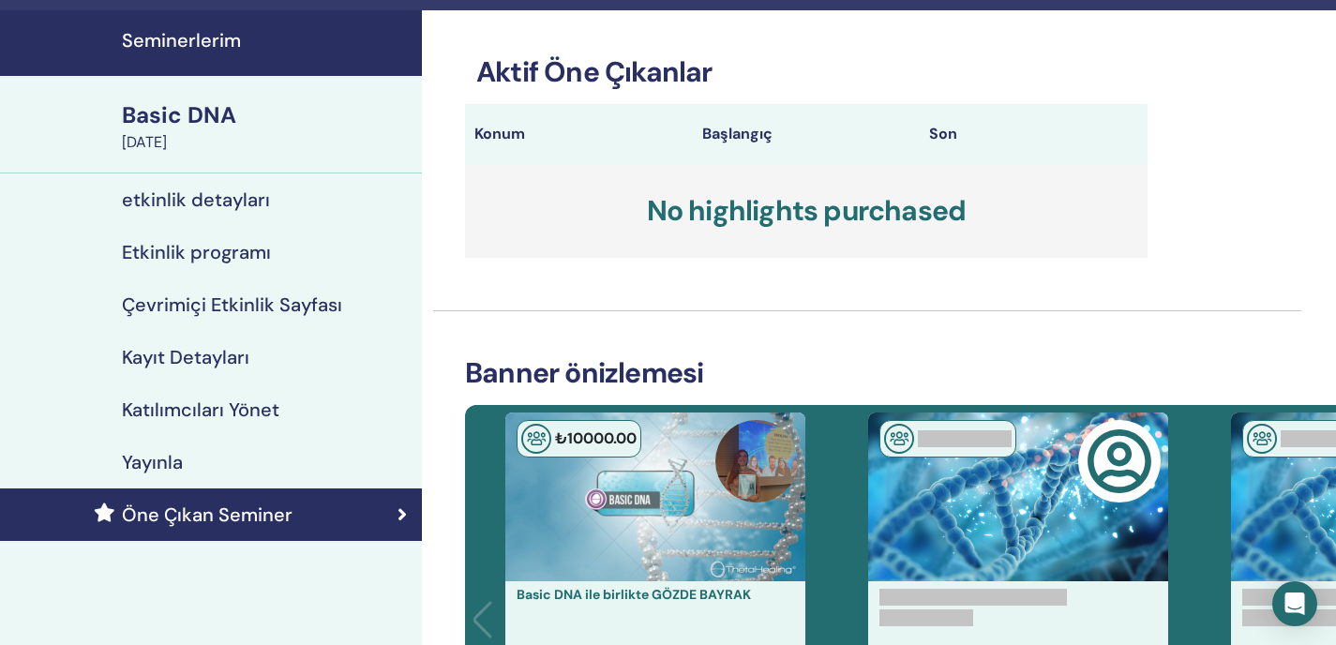
scroll to position [0, 0]
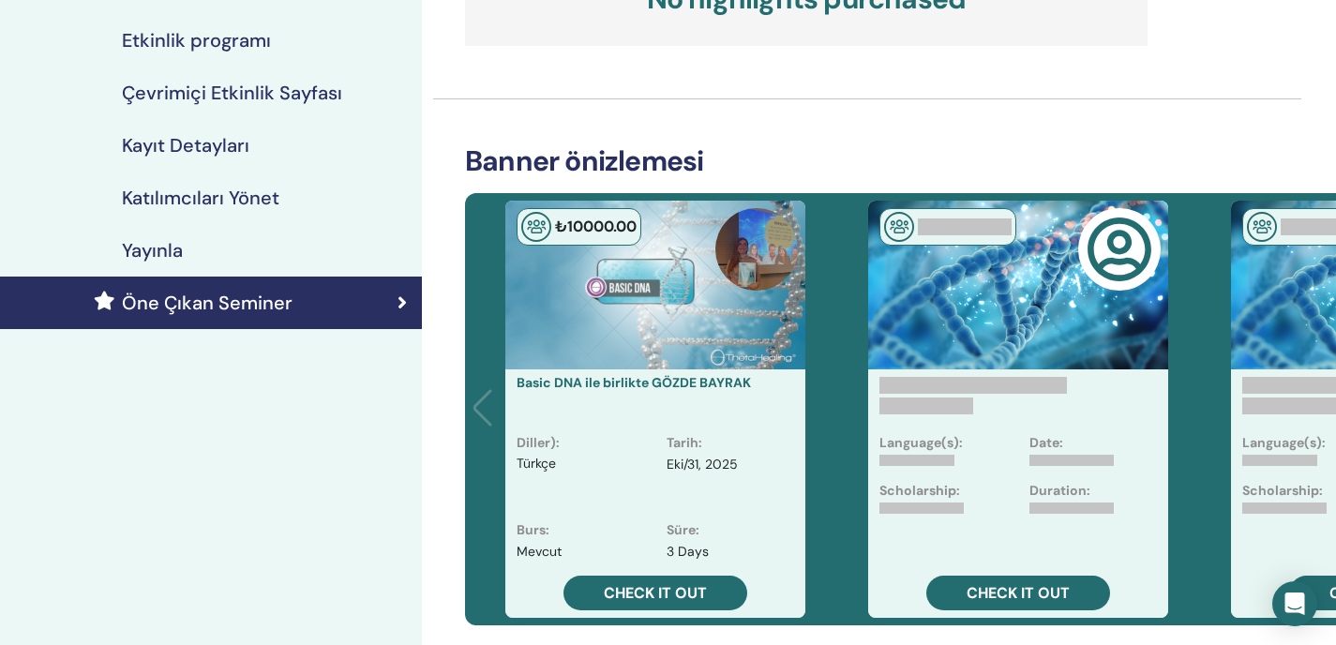
scroll to position [283, 0]
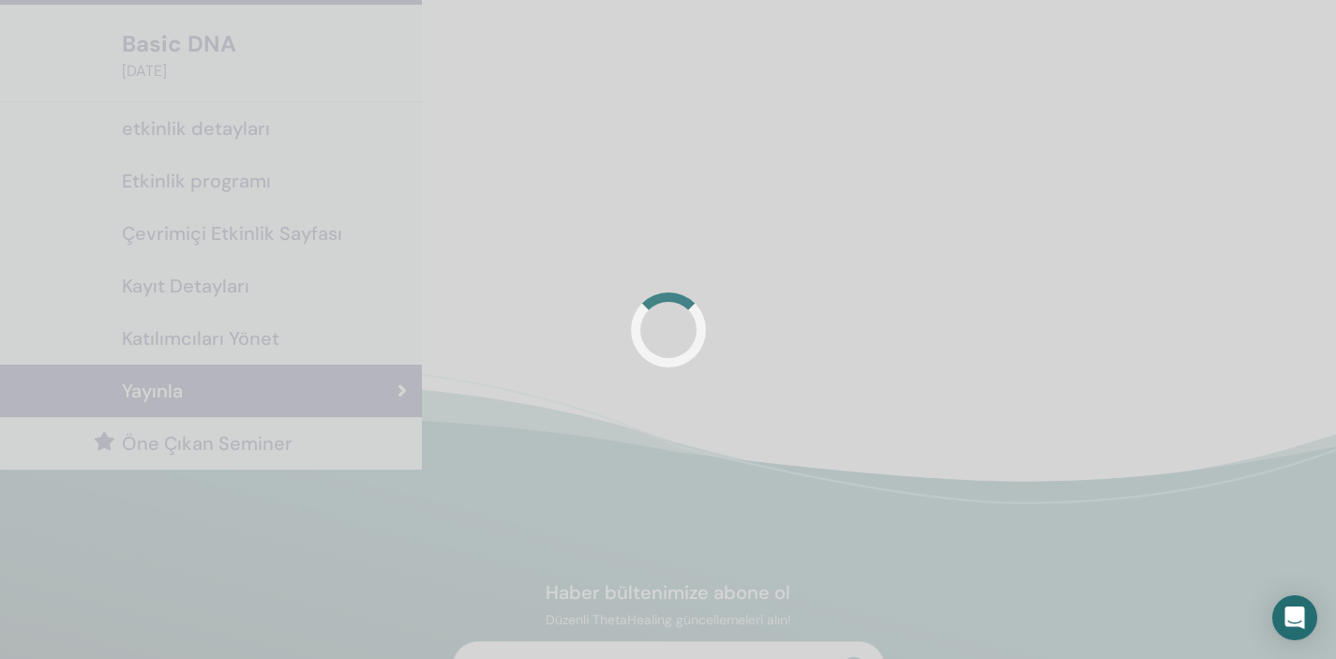
scroll to position [75, 0]
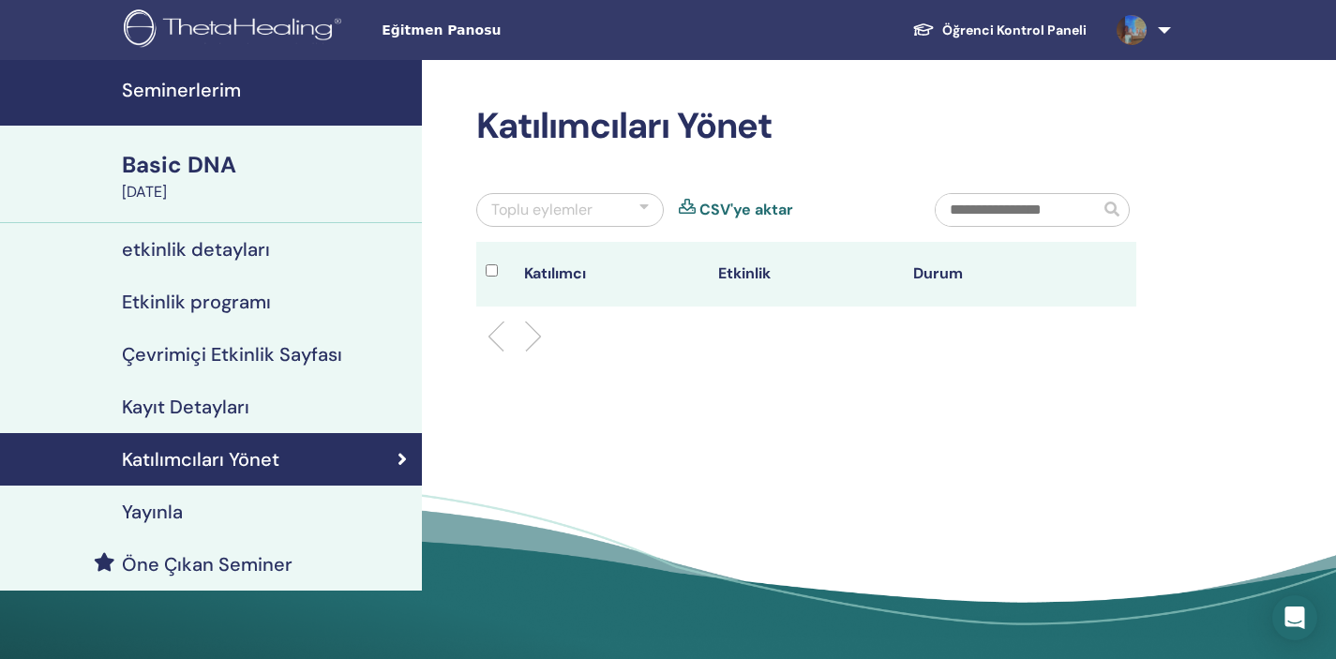
click at [1079, 32] on link "Öğrenci Kontrol Paneli" at bounding box center [999, 30] width 204 height 35
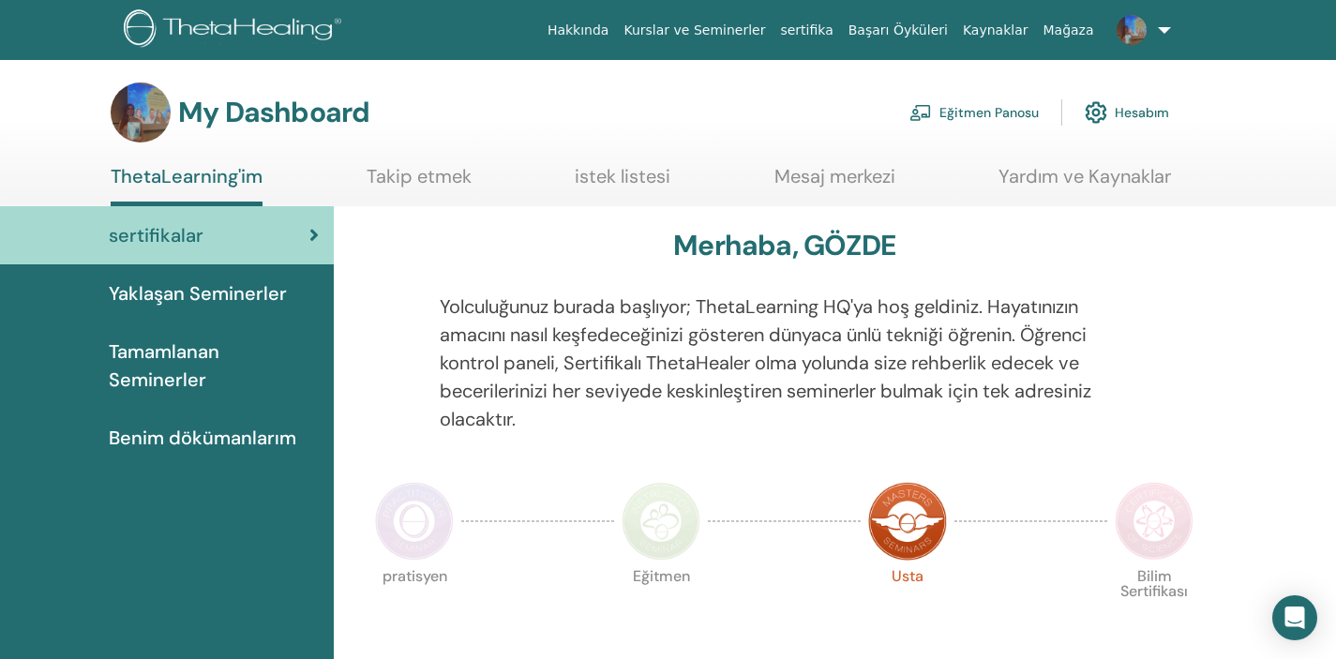
click at [254, 293] on span "Yaklaşan Seminerler" at bounding box center [198, 293] width 178 height 28
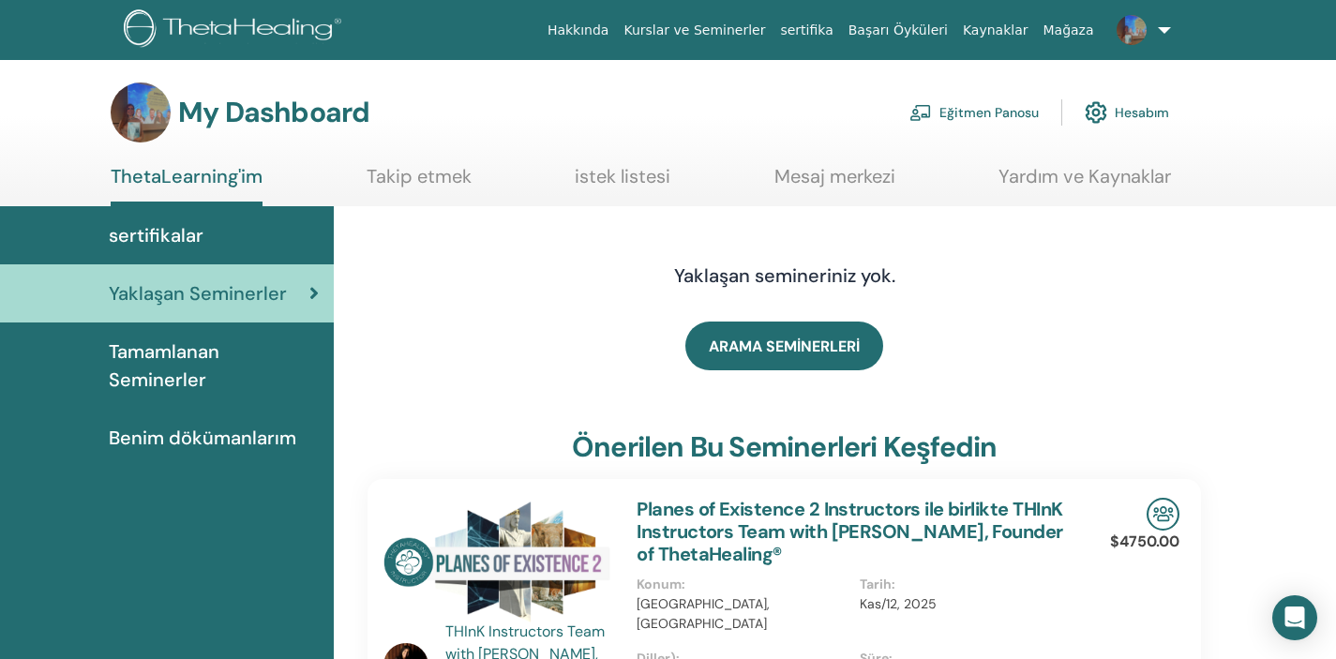
click at [1161, 30] on link at bounding box center [1139, 30] width 77 height 60
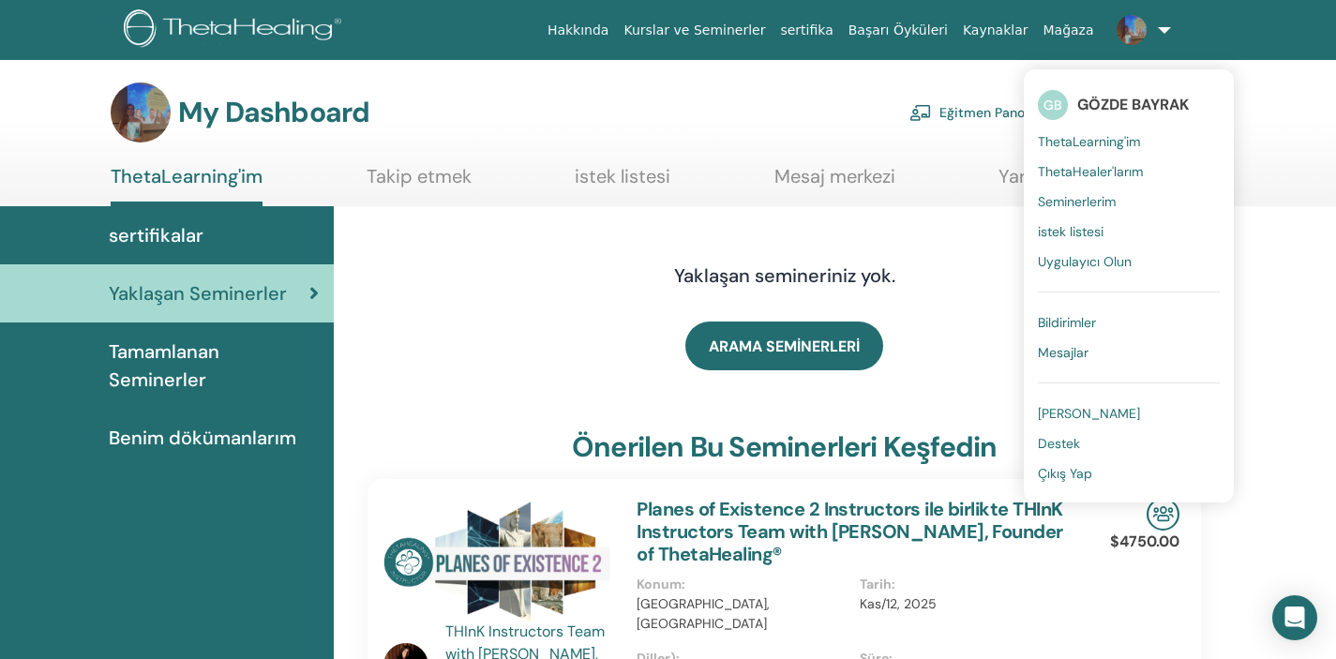
click at [181, 366] on span "Tamamlanan Seminerler" at bounding box center [214, 365] width 210 height 56
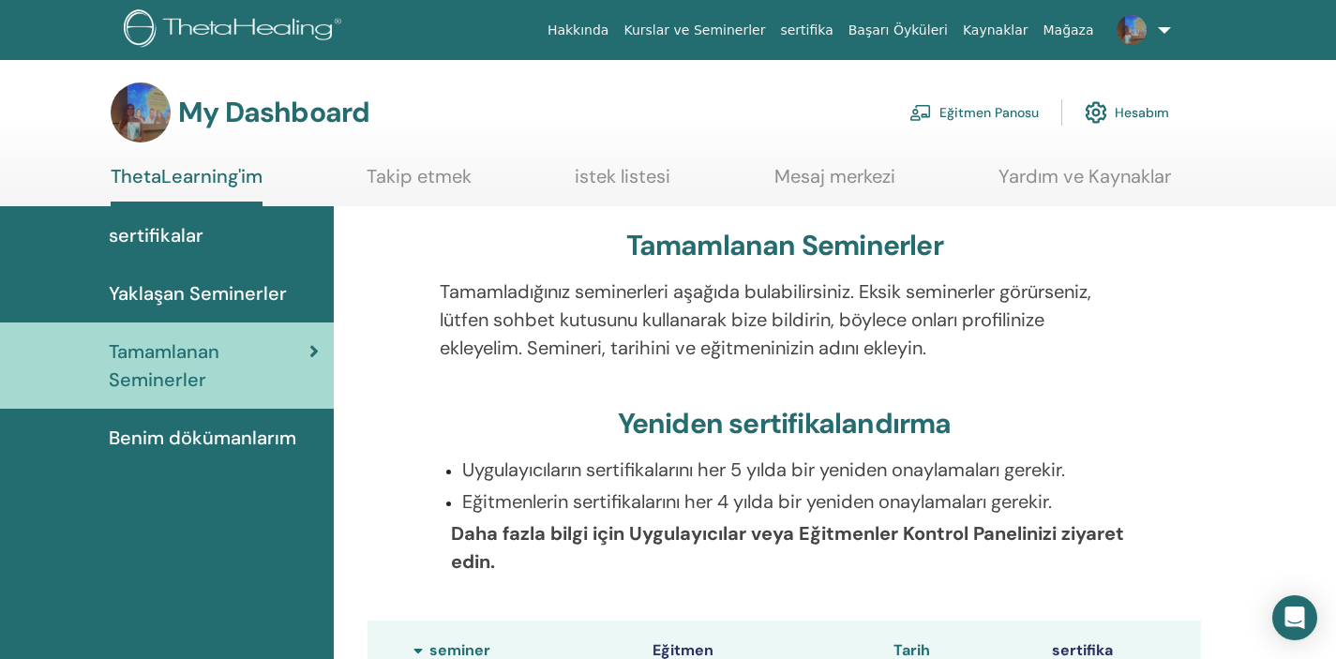
click at [263, 439] on span "Benim dökümanlarım" at bounding box center [202, 438] width 187 height 28
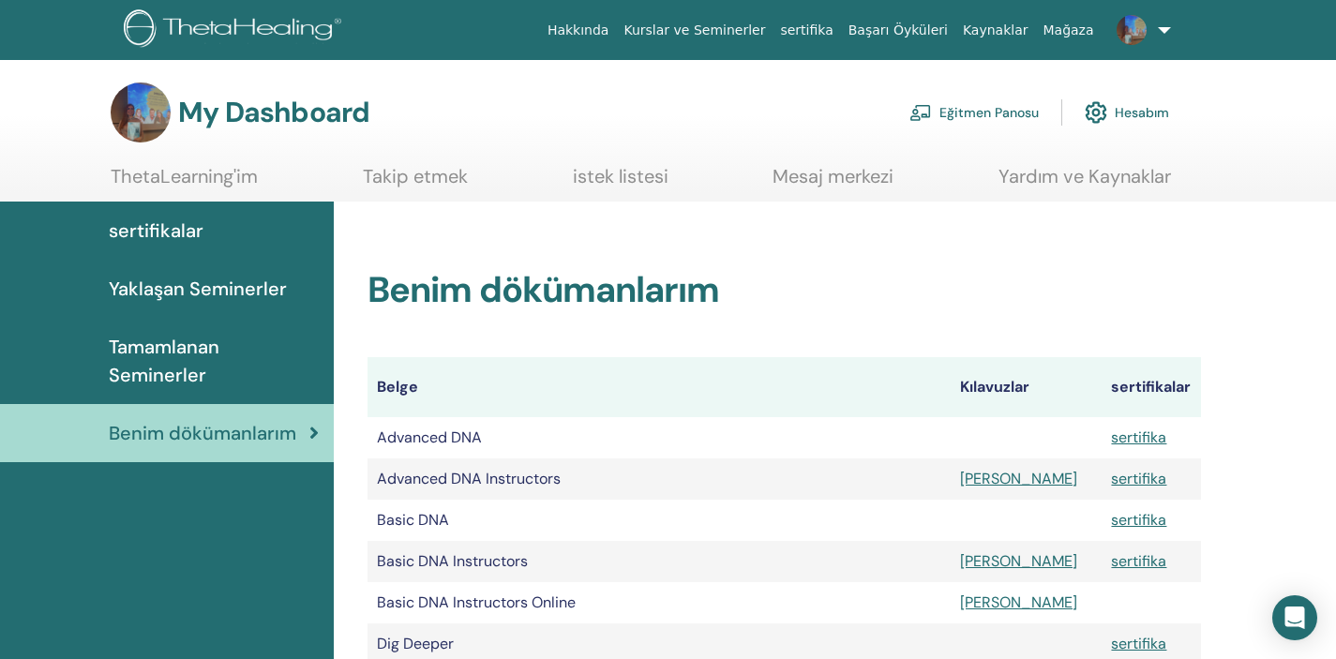
click at [193, 225] on span "sertifikalar" at bounding box center [156, 231] width 95 height 28
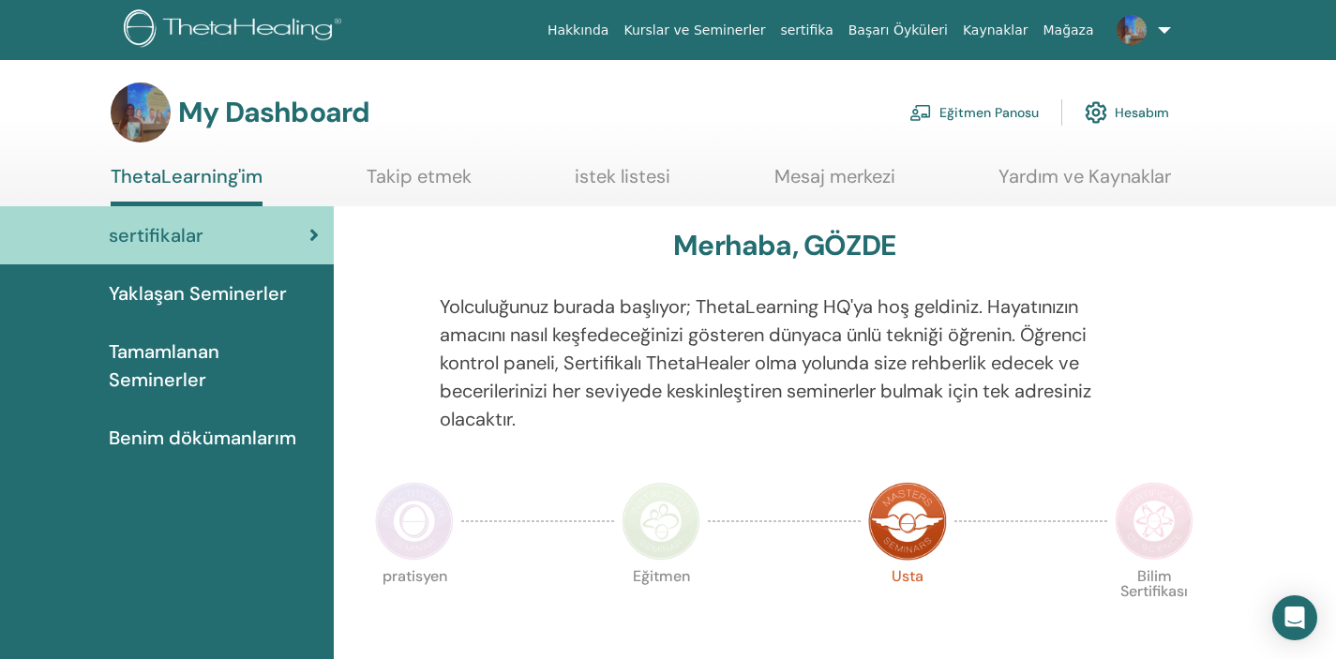
click at [880, 170] on link "Mesaj merkezi" at bounding box center [834, 183] width 121 height 37
